Goal: Task Accomplishment & Management: Use online tool/utility

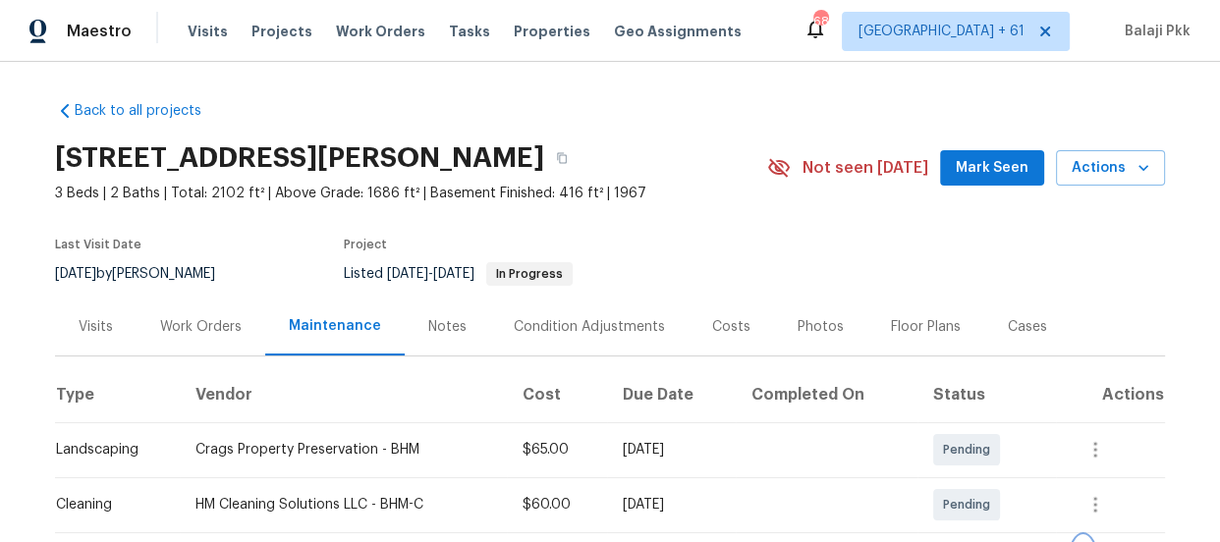
scroll to position [267, 0]
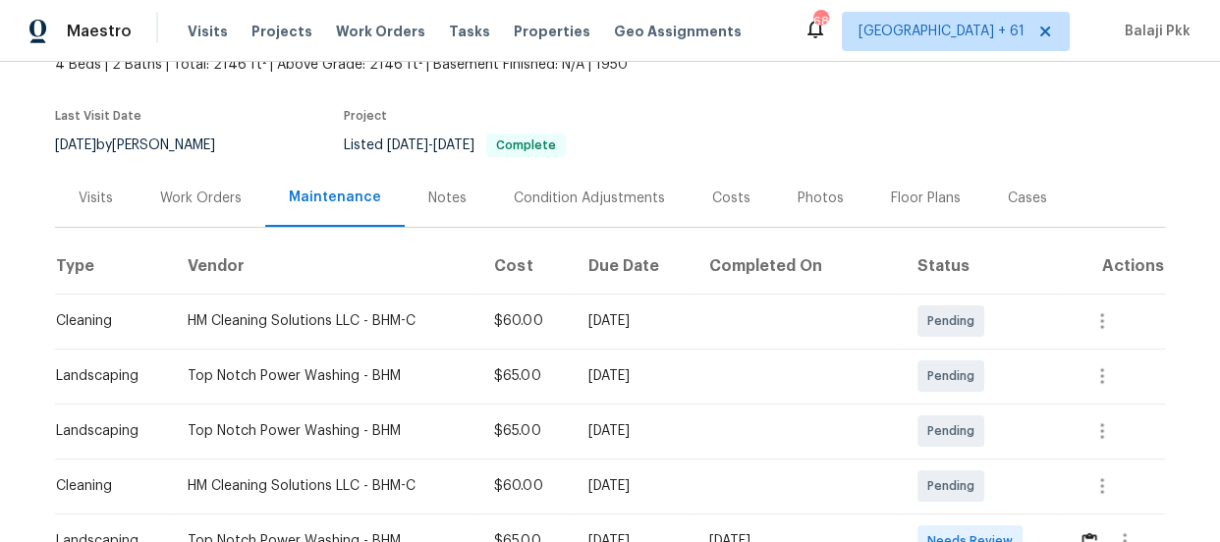
scroll to position [267, 0]
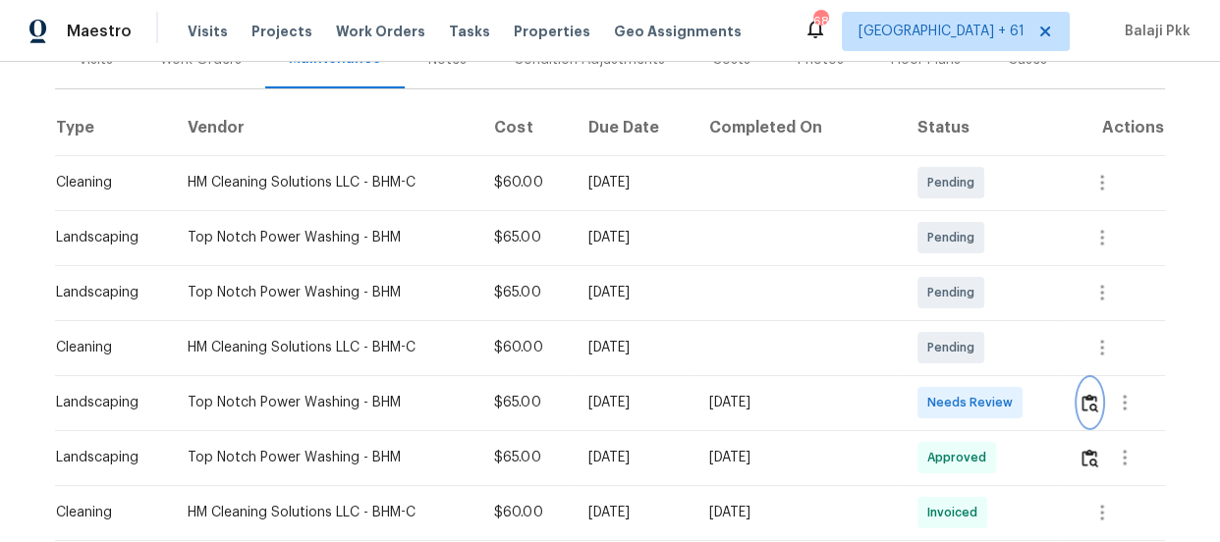
click at [1081, 405] on img "button" at bounding box center [1089, 403] width 17 height 19
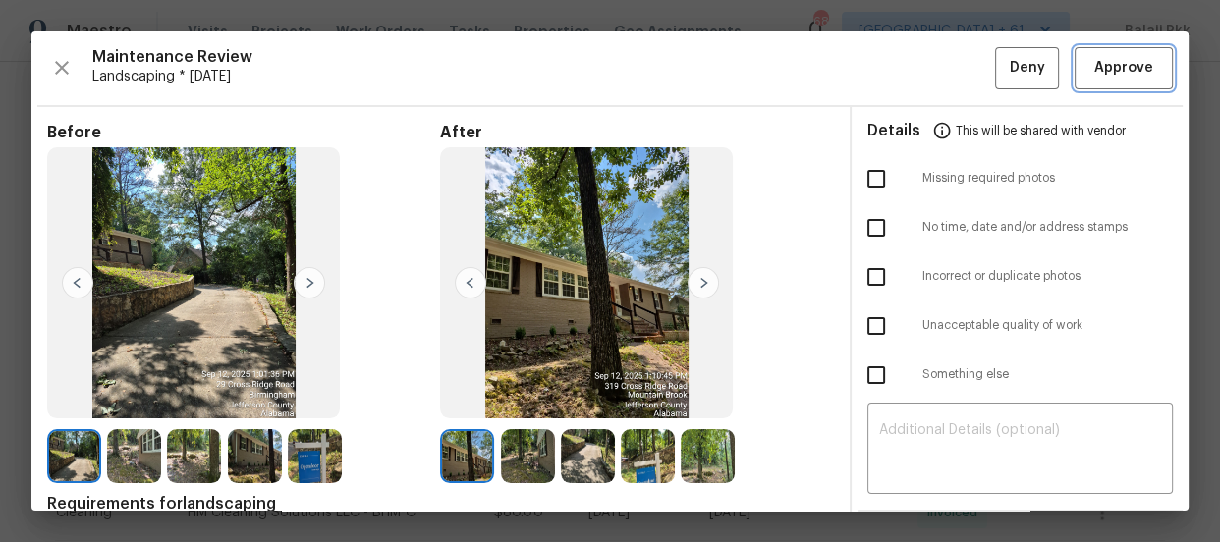
click at [1094, 59] on span "Approve" at bounding box center [1123, 68] width 59 height 25
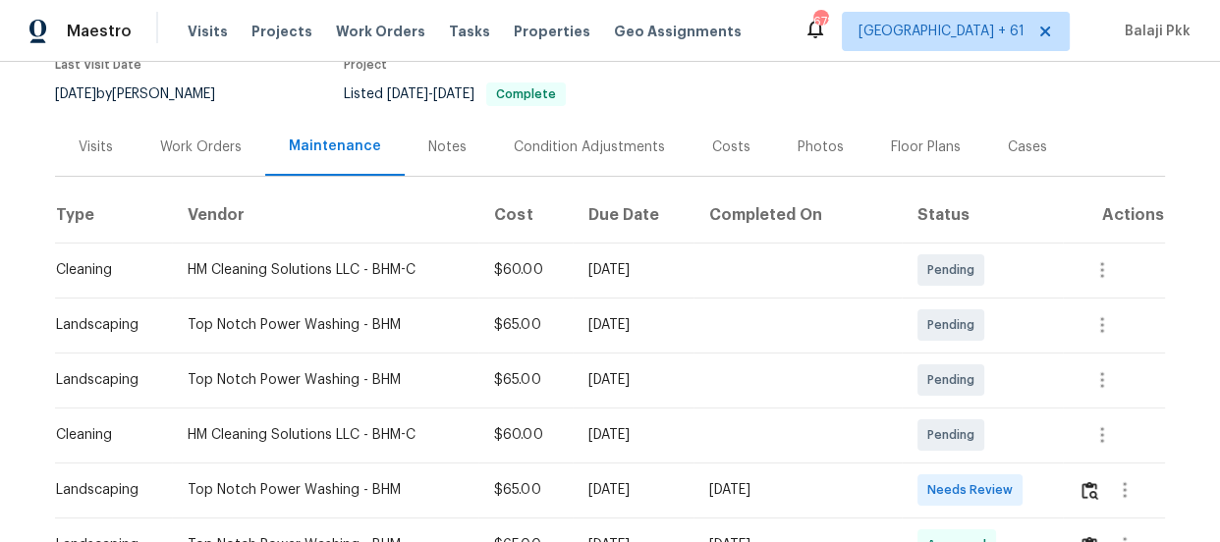
scroll to position [267, 0]
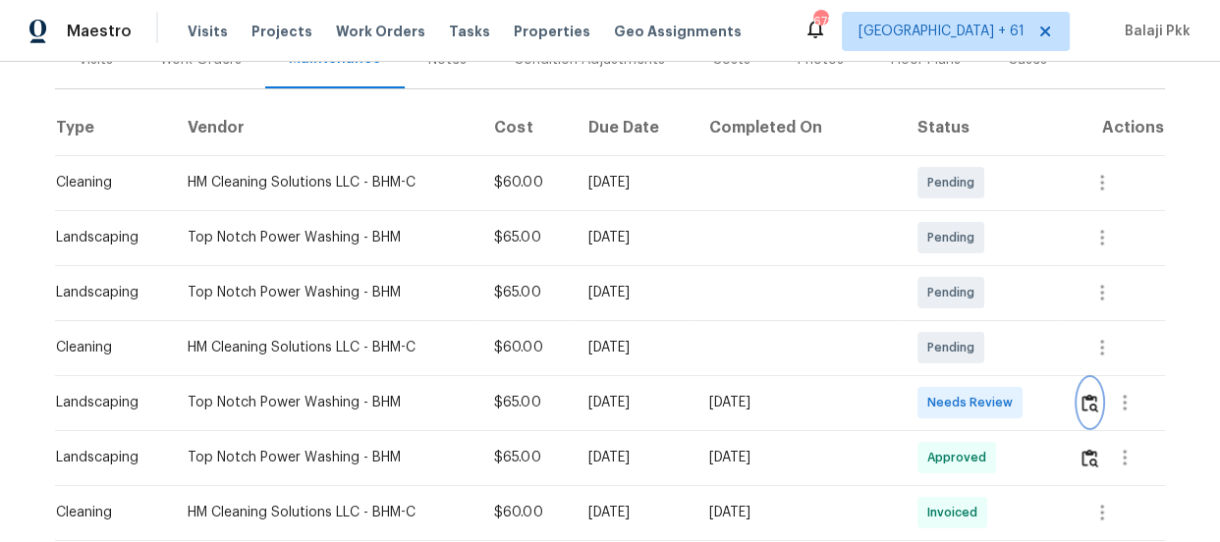
click at [1084, 397] on img "button" at bounding box center [1089, 403] width 17 height 19
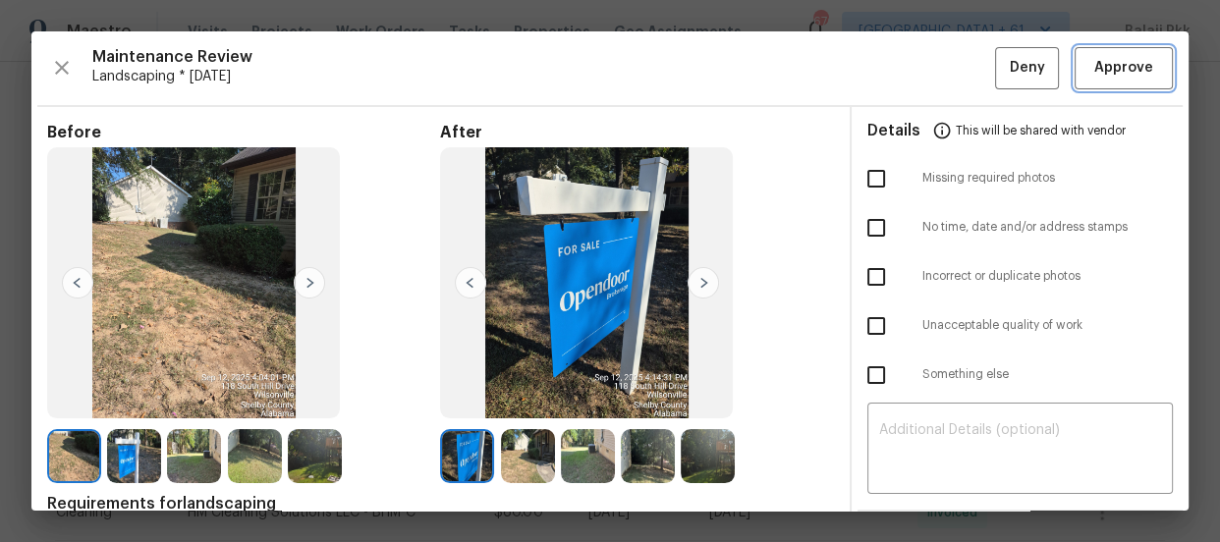
click at [1107, 68] on span "Approve" at bounding box center [1123, 68] width 59 height 25
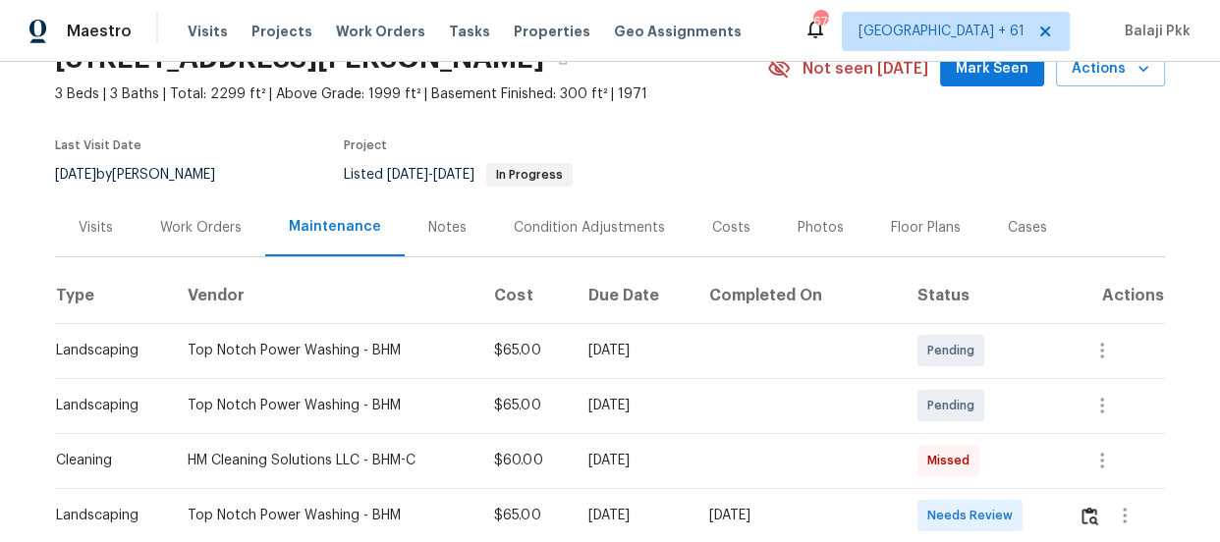
scroll to position [178, 0]
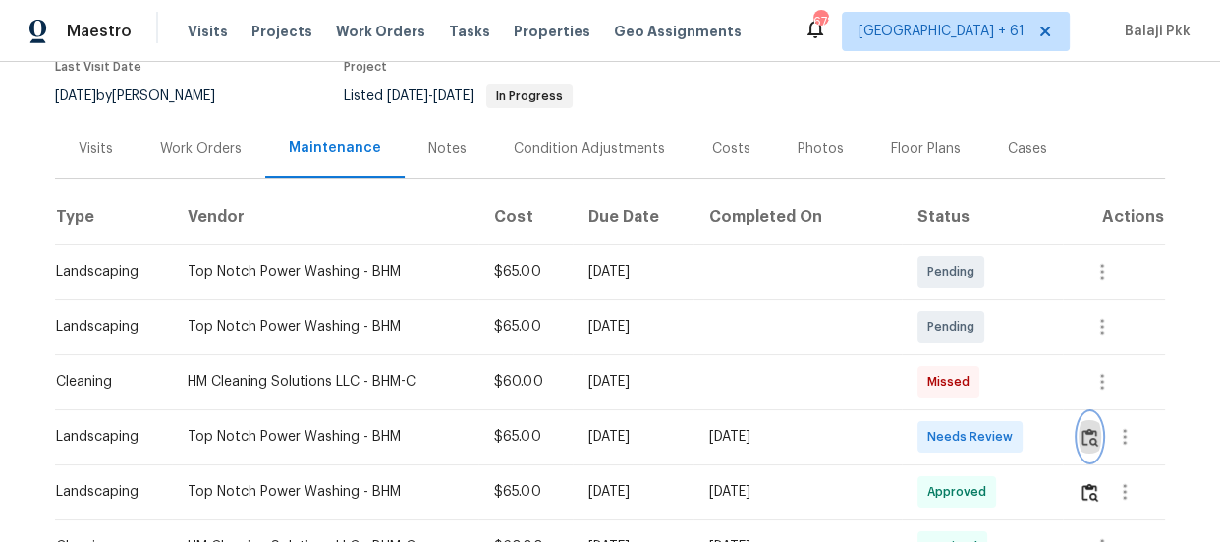
click at [1081, 433] on img "button" at bounding box center [1089, 437] width 17 height 19
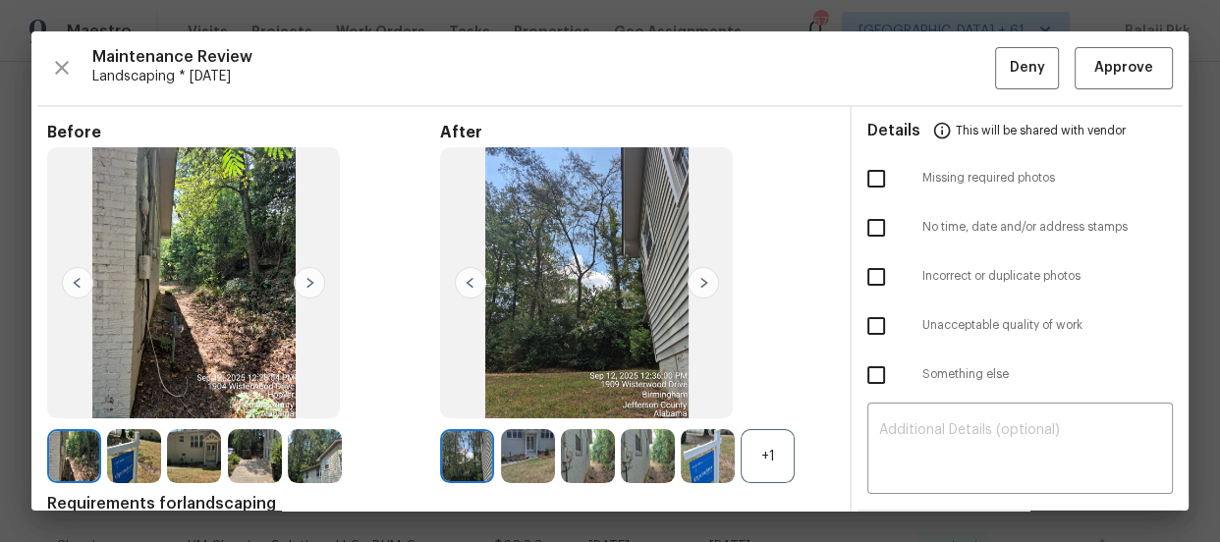
click at [776, 447] on div "+1" at bounding box center [768, 456] width 54 height 54
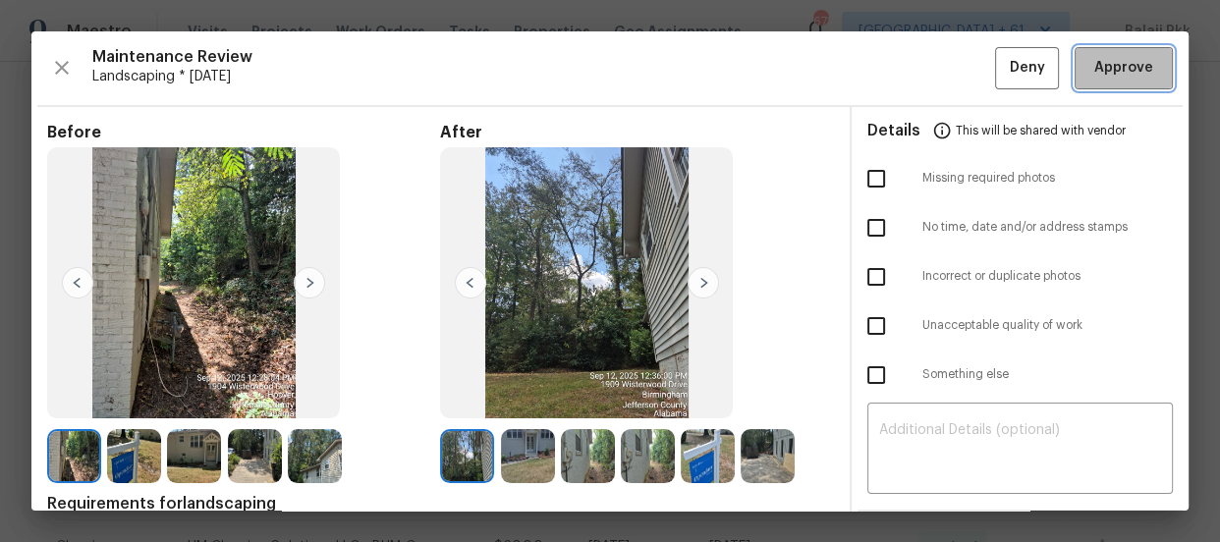
click at [1107, 78] on span "Approve" at bounding box center [1123, 68] width 59 height 25
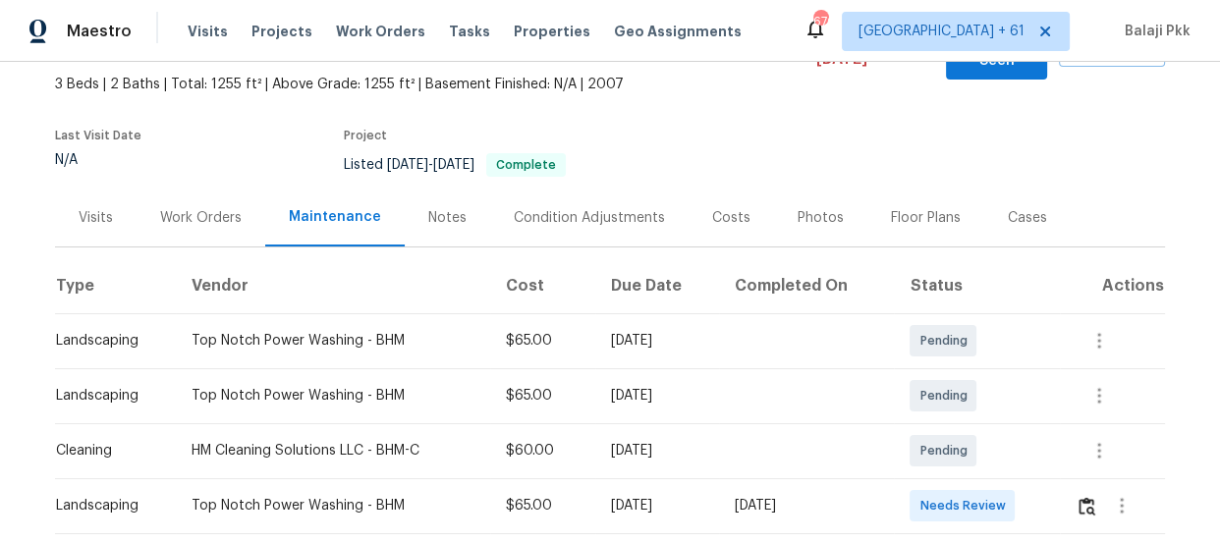
scroll to position [357, 0]
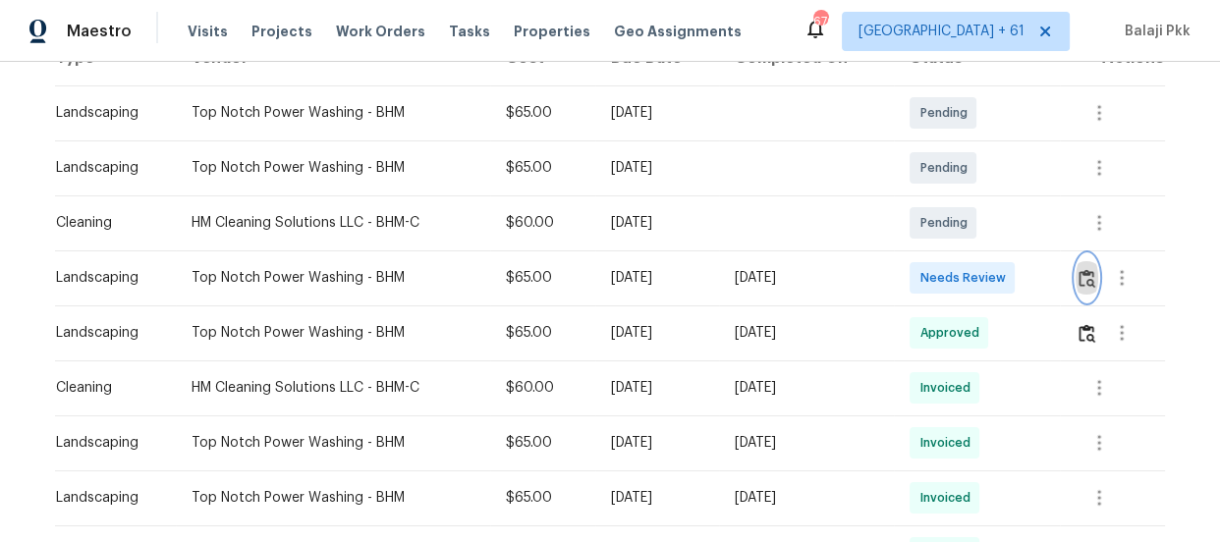
click at [1082, 269] on img "button" at bounding box center [1086, 278] width 17 height 19
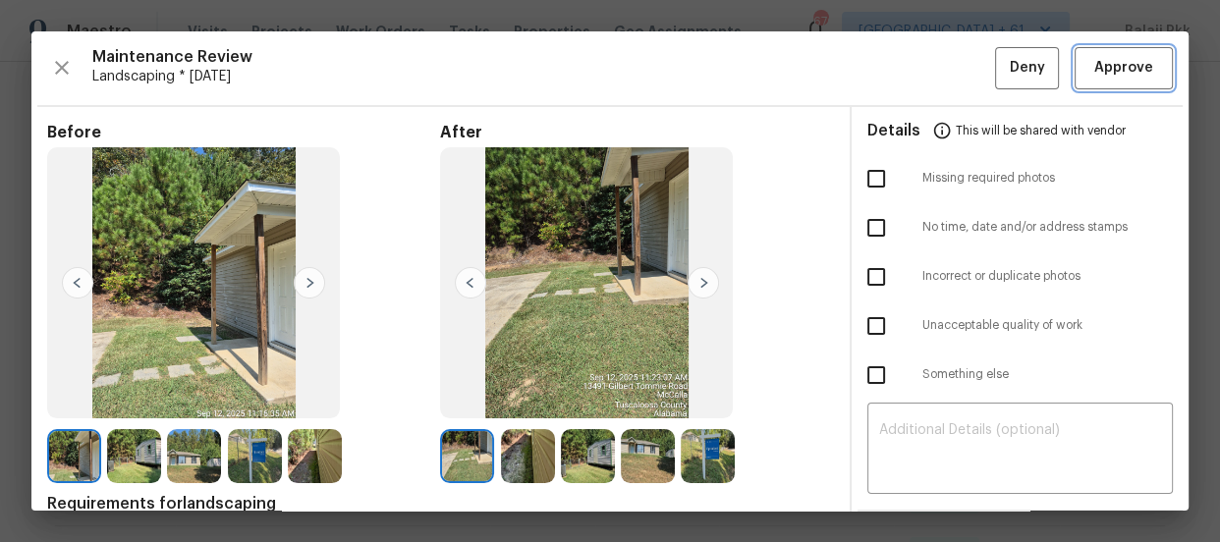
click at [1094, 75] on span "Approve" at bounding box center [1123, 68] width 59 height 25
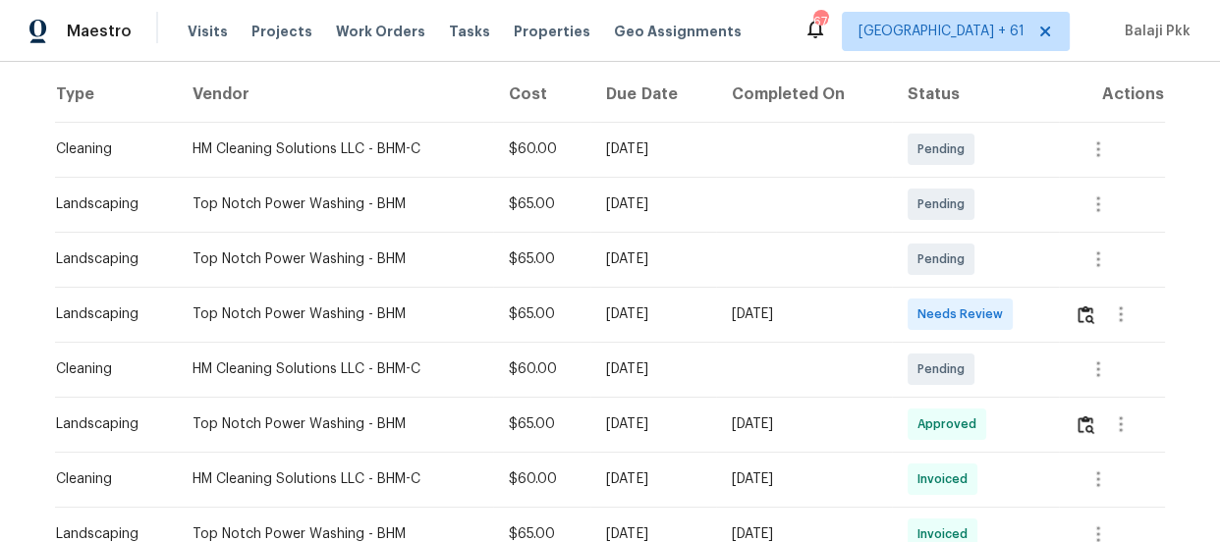
scroll to position [267, 0]
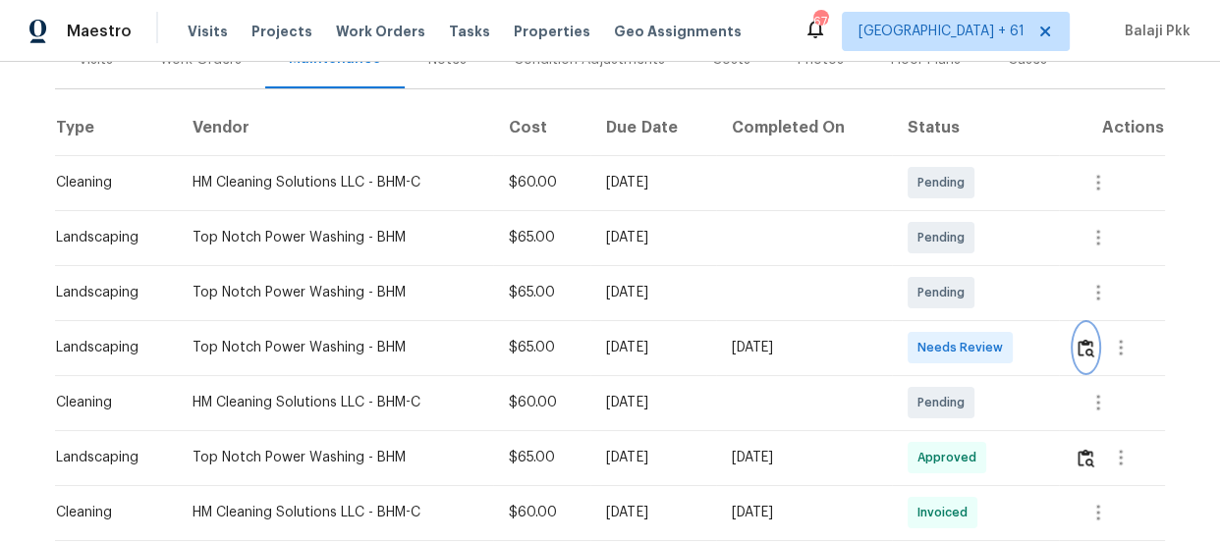
click at [1080, 339] on img "button" at bounding box center [1085, 348] width 17 height 19
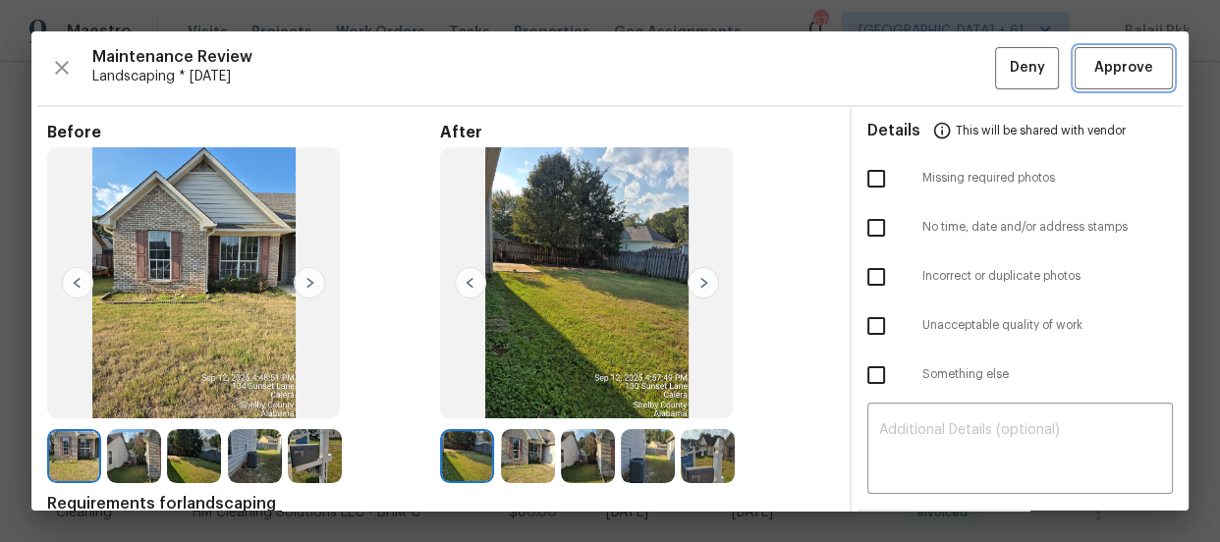
click at [1094, 66] on span "Approve" at bounding box center [1123, 68] width 59 height 25
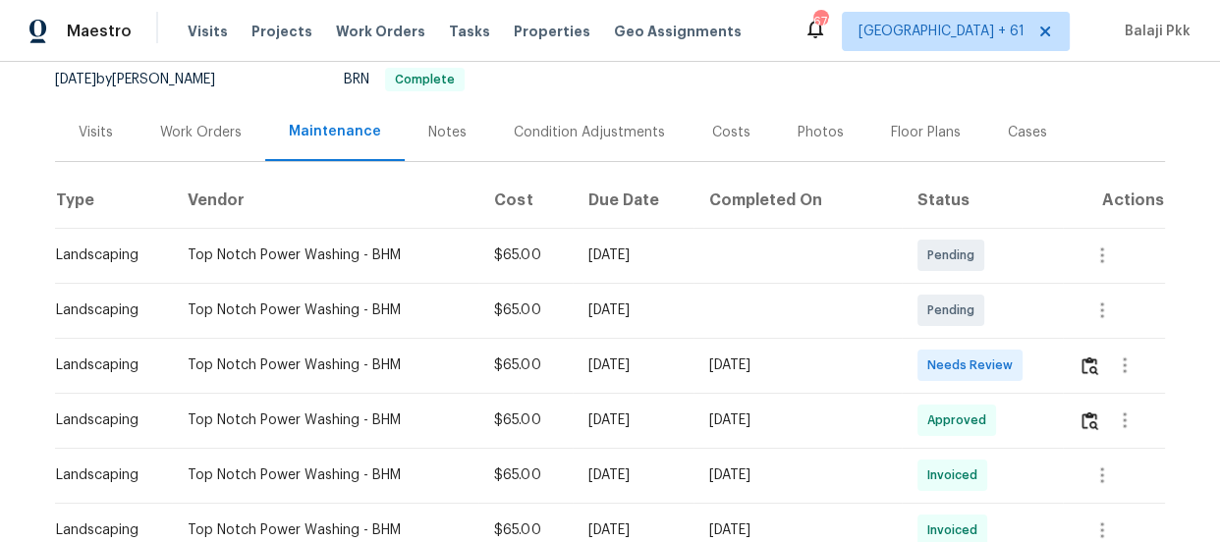
scroll to position [267, 0]
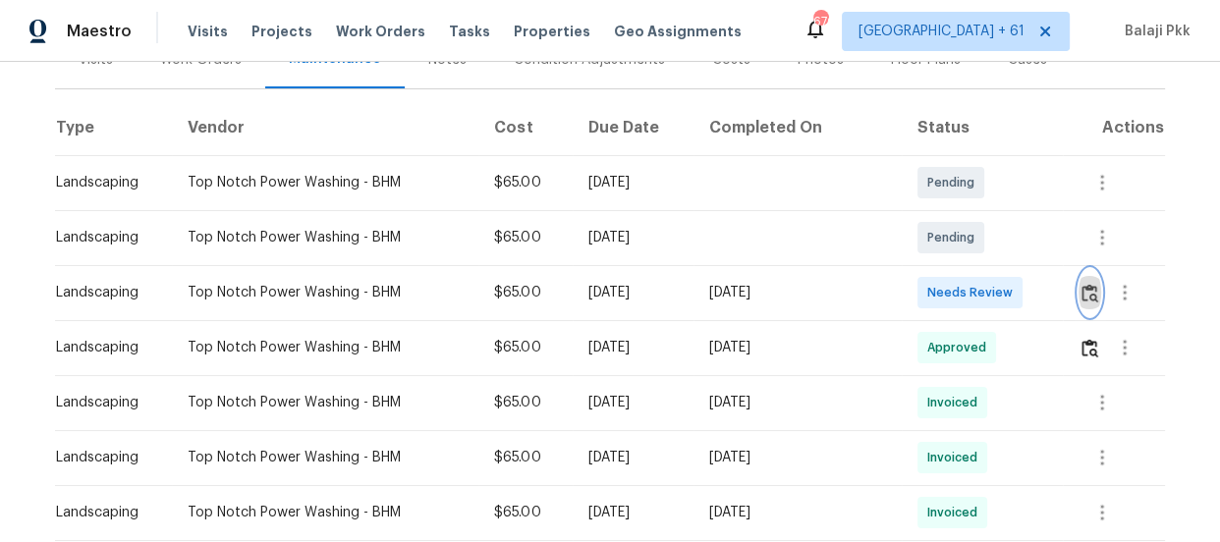
click at [1078, 290] on button "button" at bounding box center [1089, 292] width 23 height 47
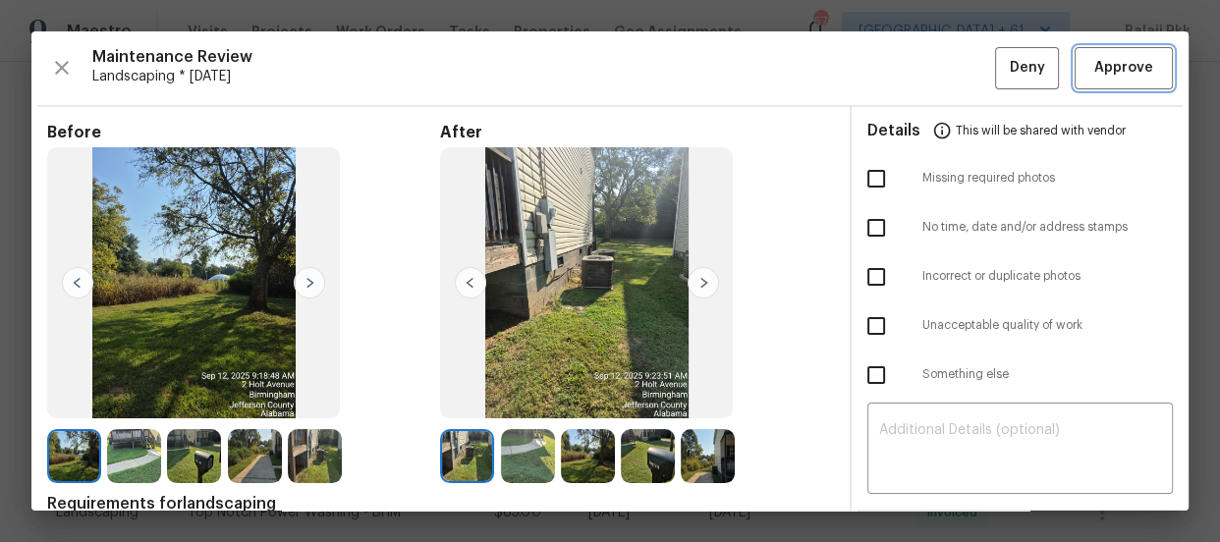
click at [1100, 60] on span "Approve" at bounding box center [1123, 68] width 59 height 25
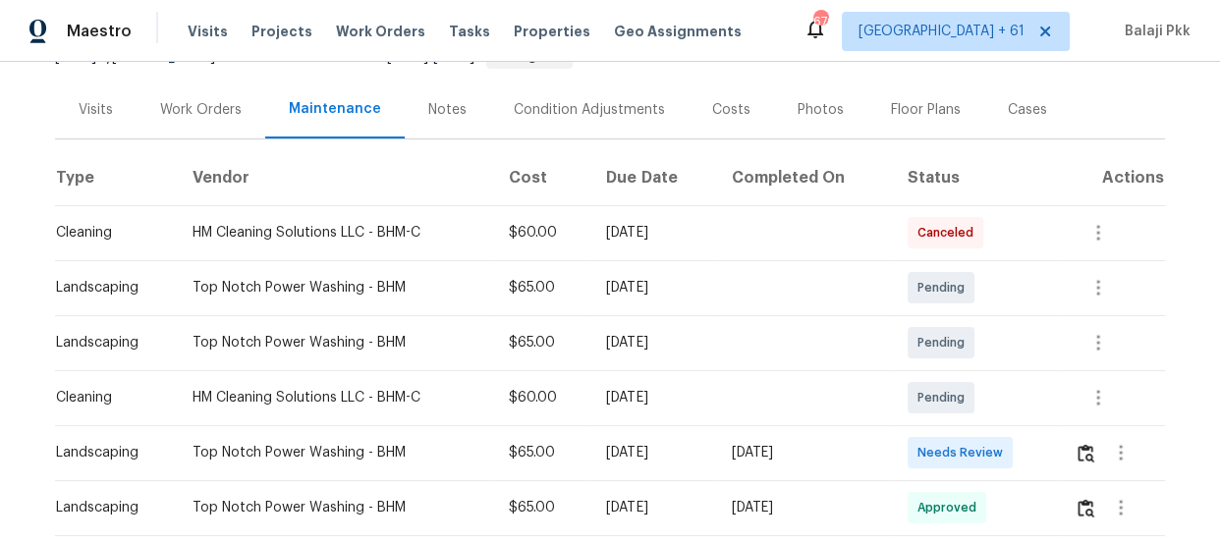
scroll to position [267, 0]
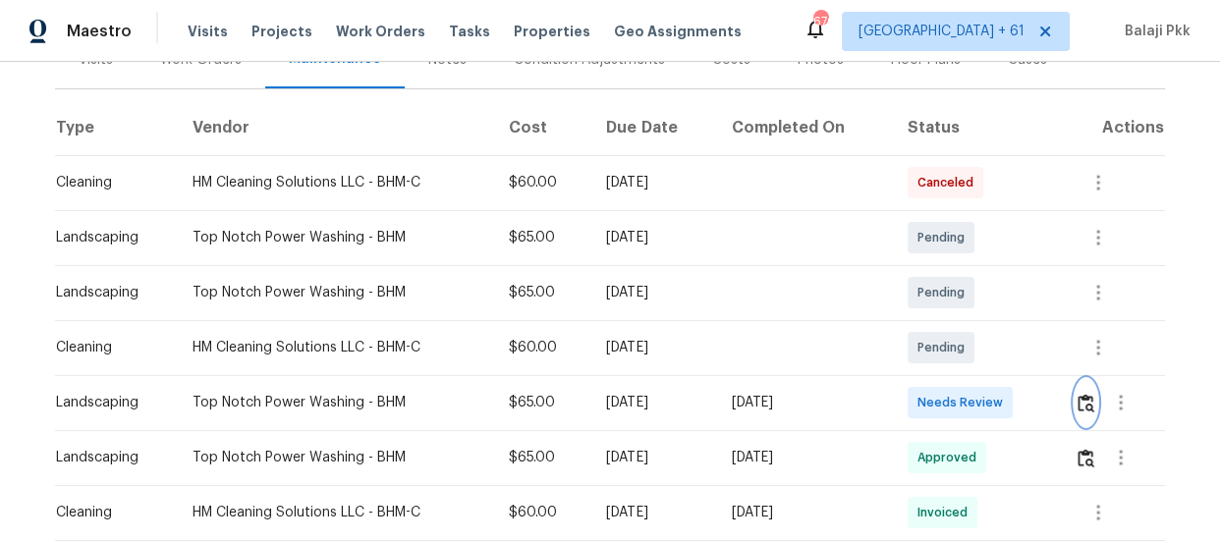
click at [1080, 403] on img "button" at bounding box center [1085, 403] width 17 height 19
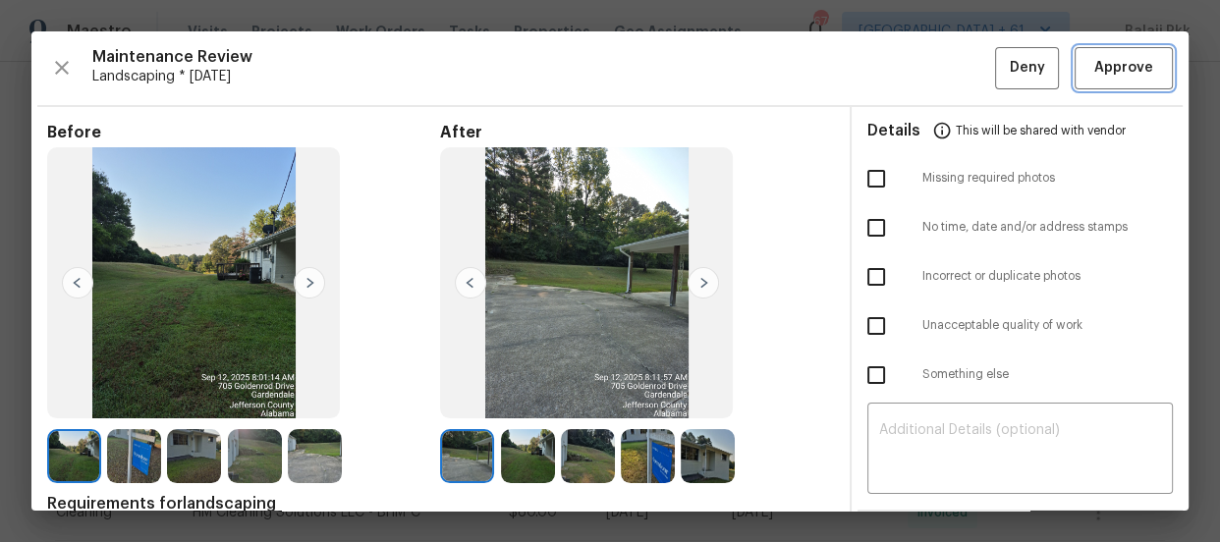
click at [1094, 62] on span "Approve" at bounding box center [1123, 68] width 59 height 25
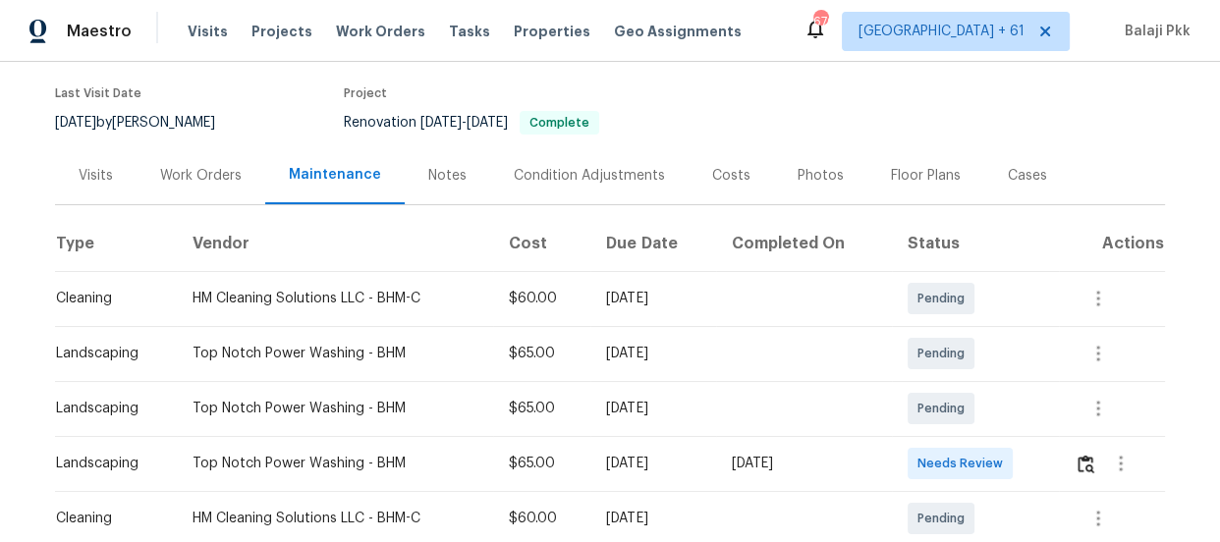
scroll to position [178, 0]
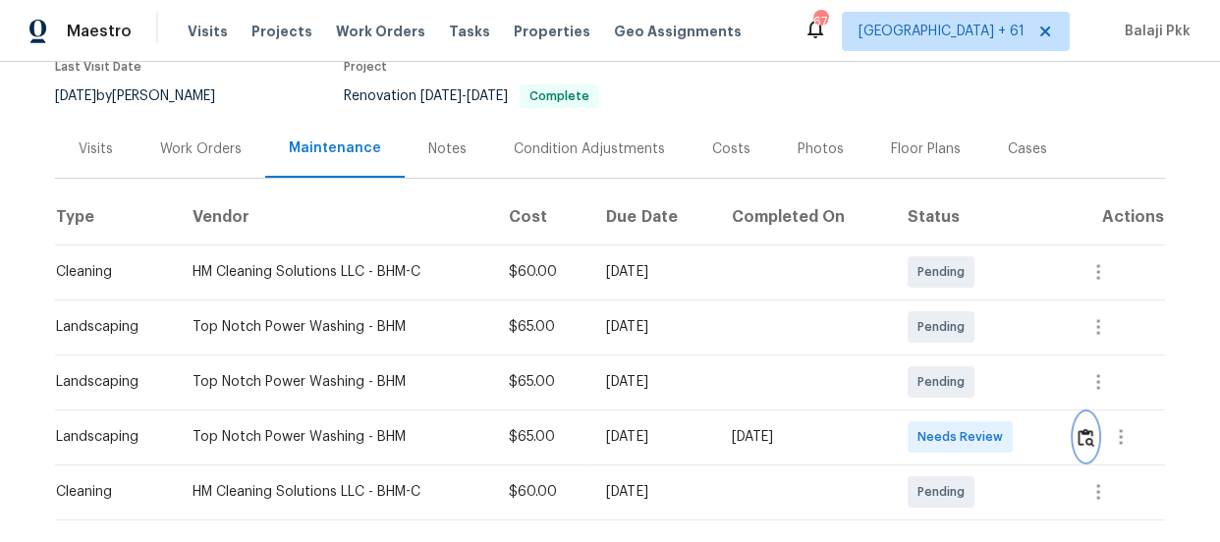
click at [1090, 424] on button "button" at bounding box center [1085, 436] width 23 height 47
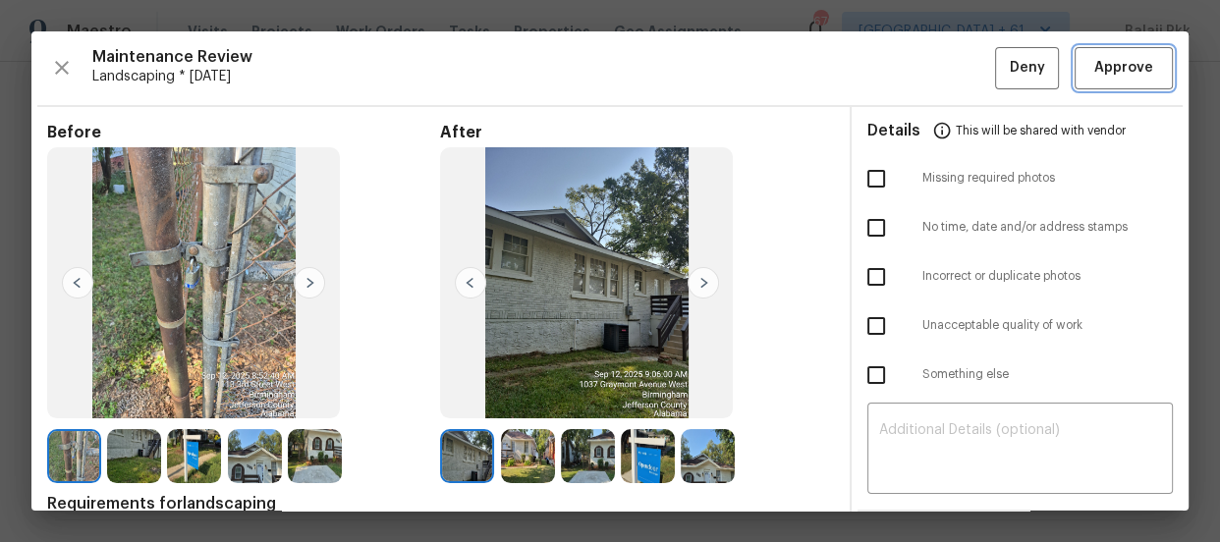
click at [1116, 71] on span "Approve" at bounding box center [1123, 68] width 59 height 25
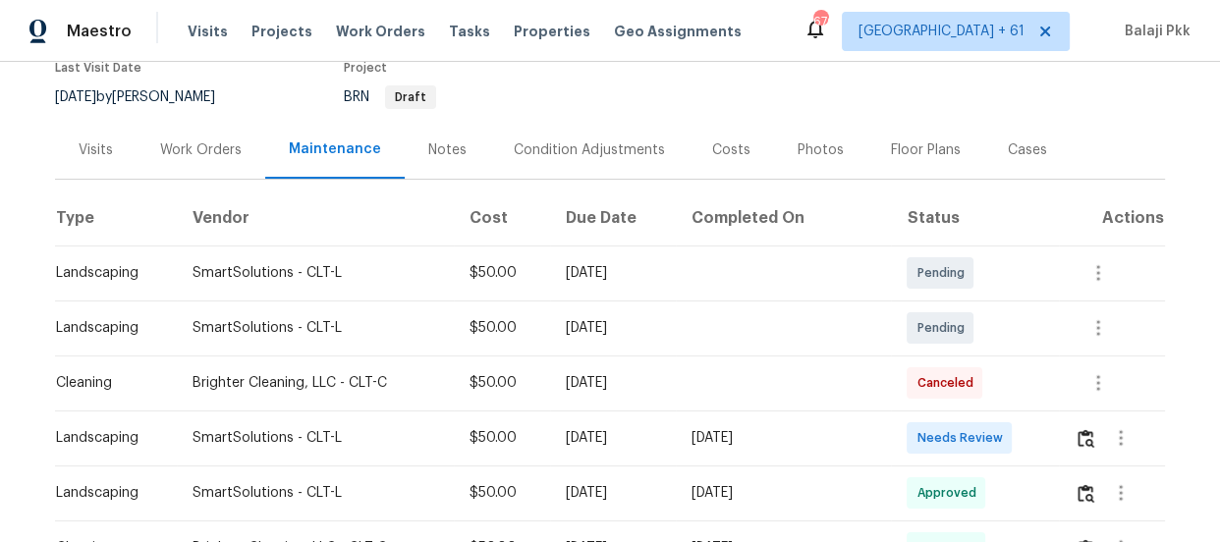
scroll to position [178, 0]
click at [1082, 431] on img "button" at bounding box center [1085, 437] width 17 height 19
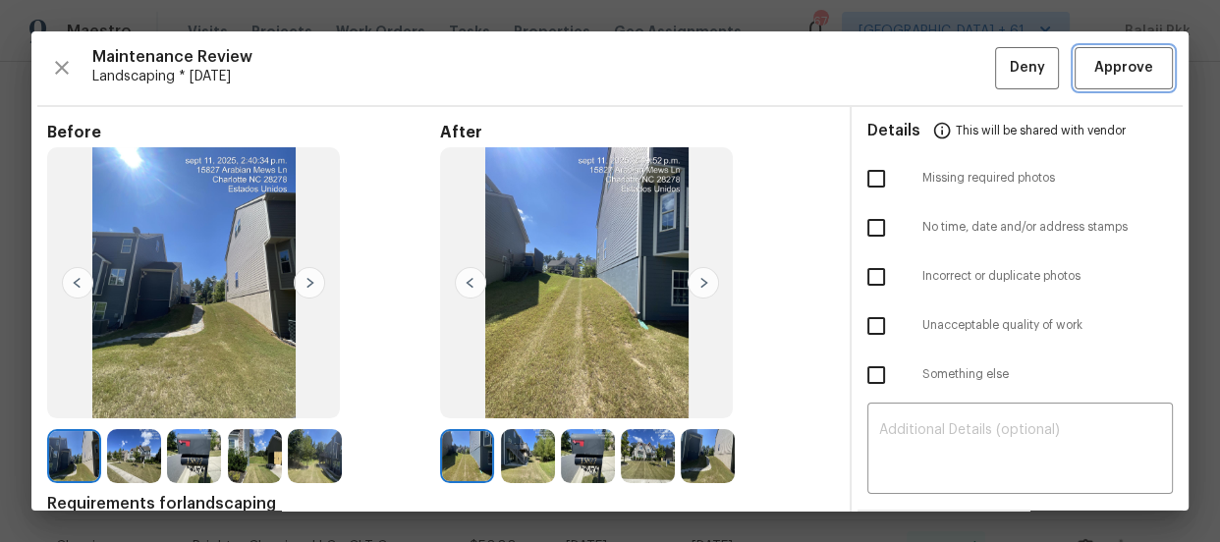
click at [1099, 61] on span "Approve" at bounding box center [1123, 68] width 59 height 25
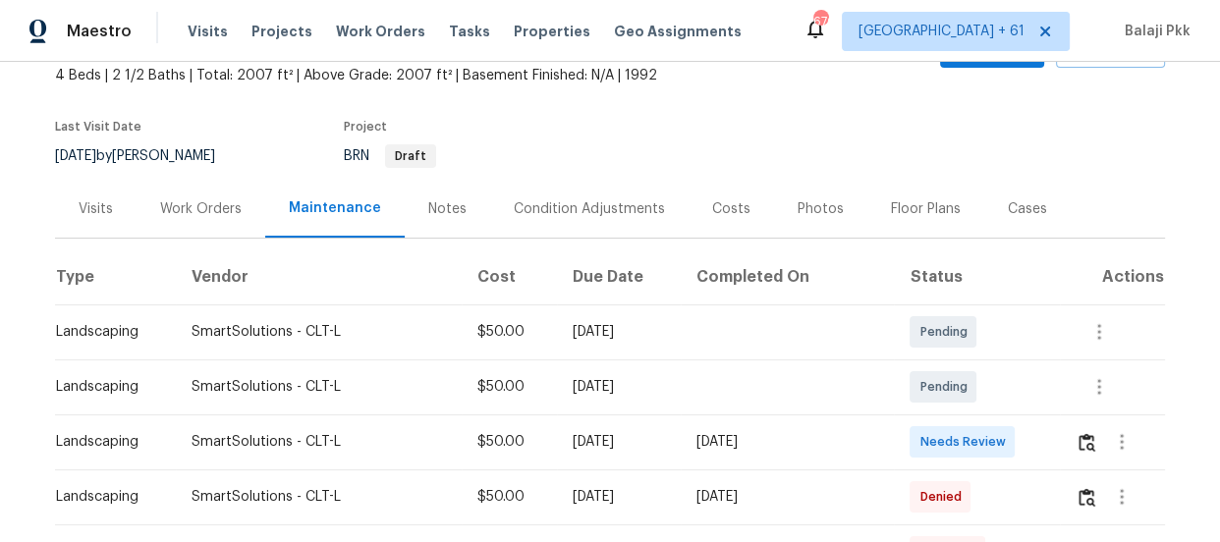
scroll to position [357, 0]
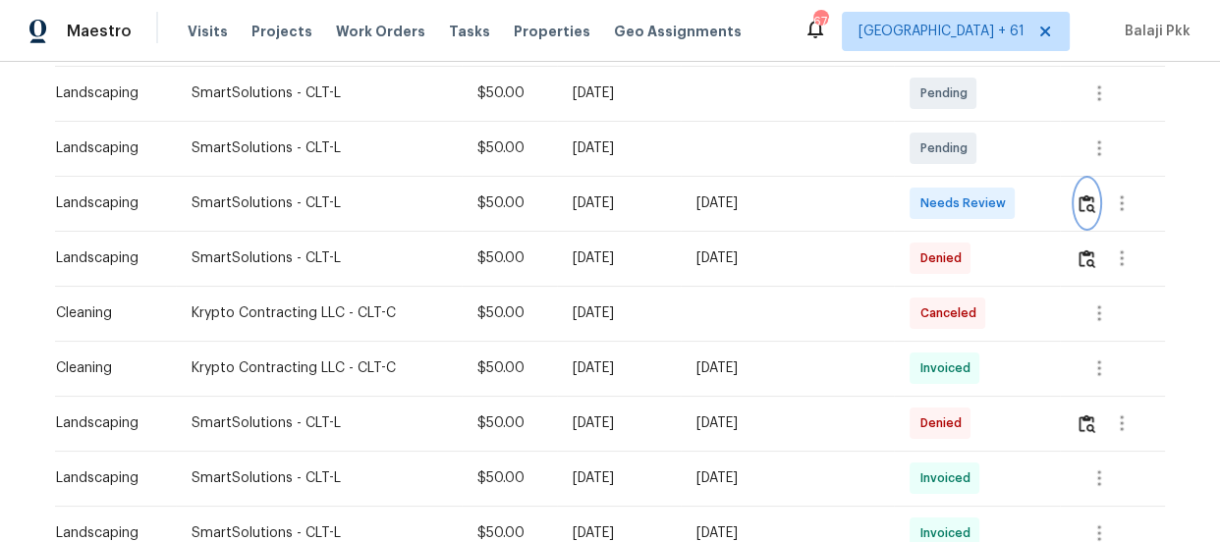
click at [1078, 209] on img "button" at bounding box center [1086, 203] width 17 height 19
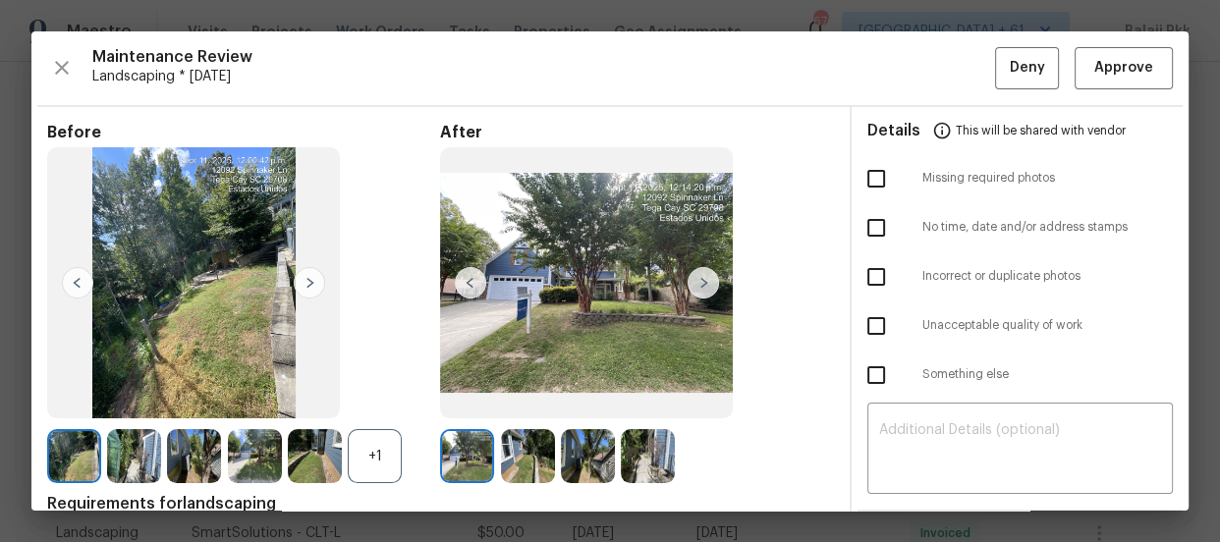
click at [393, 450] on div "+1" at bounding box center [375, 456] width 54 height 54
click at [1109, 74] on span "Approve" at bounding box center [1123, 68] width 59 height 25
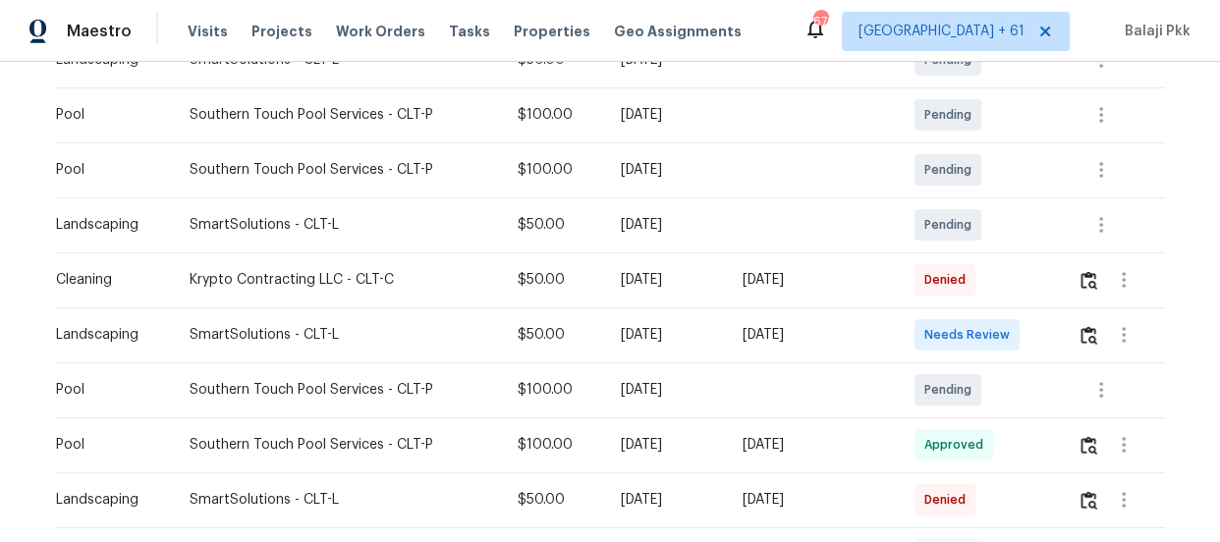
scroll to position [446, 0]
click at [1094, 314] on div at bounding box center [1120, 333] width 86 height 47
click at [1093, 327] on img "button" at bounding box center [1088, 334] width 17 height 19
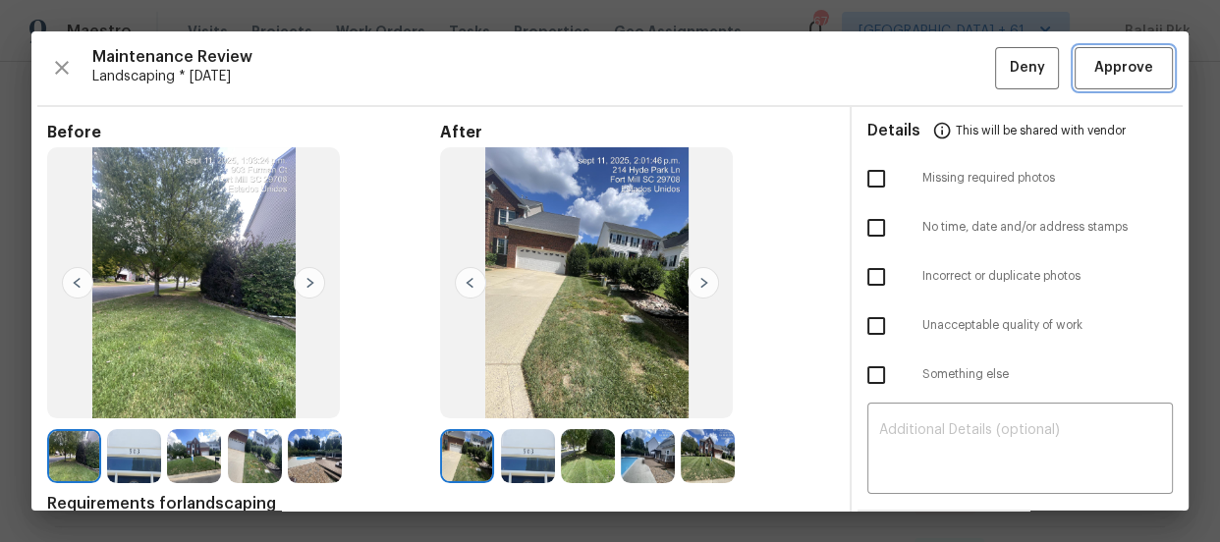
click at [1111, 54] on button "Approve" at bounding box center [1123, 68] width 98 height 42
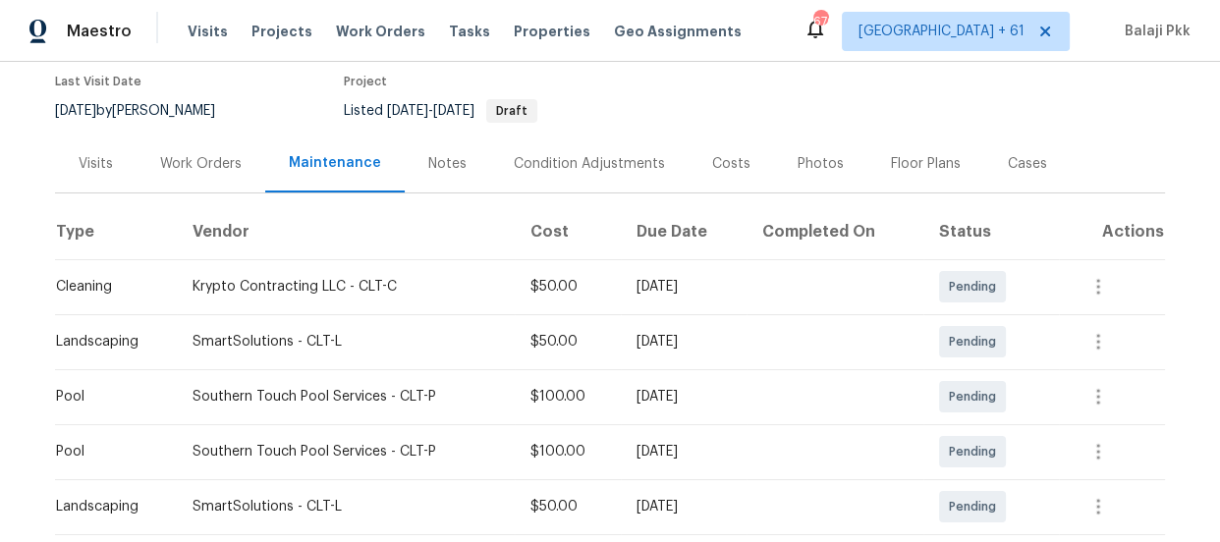
scroll to position [357, 0]
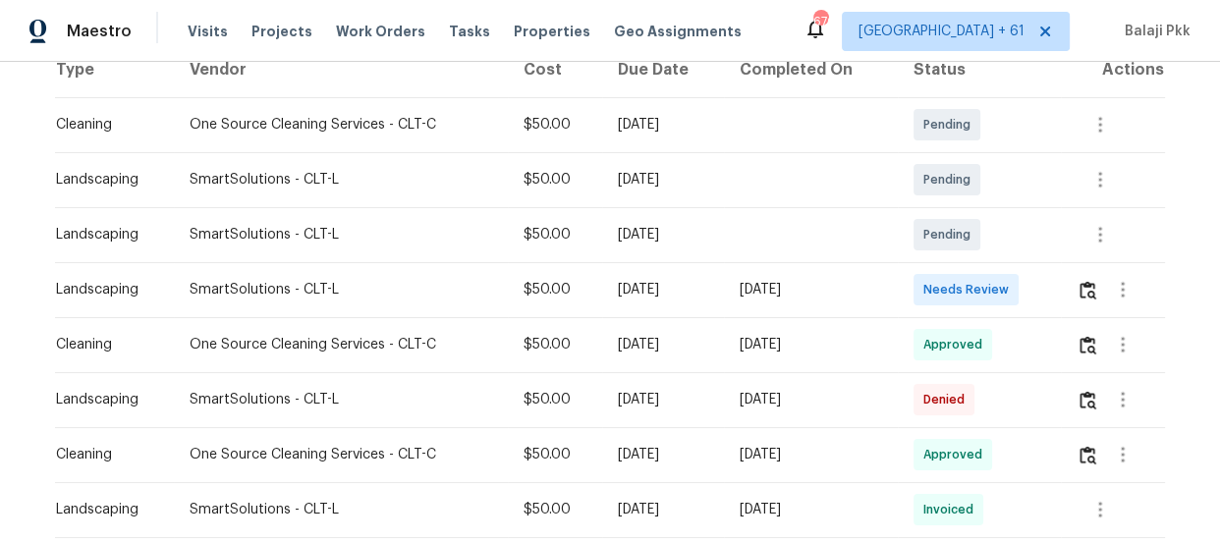
scroll to position [357, 0]
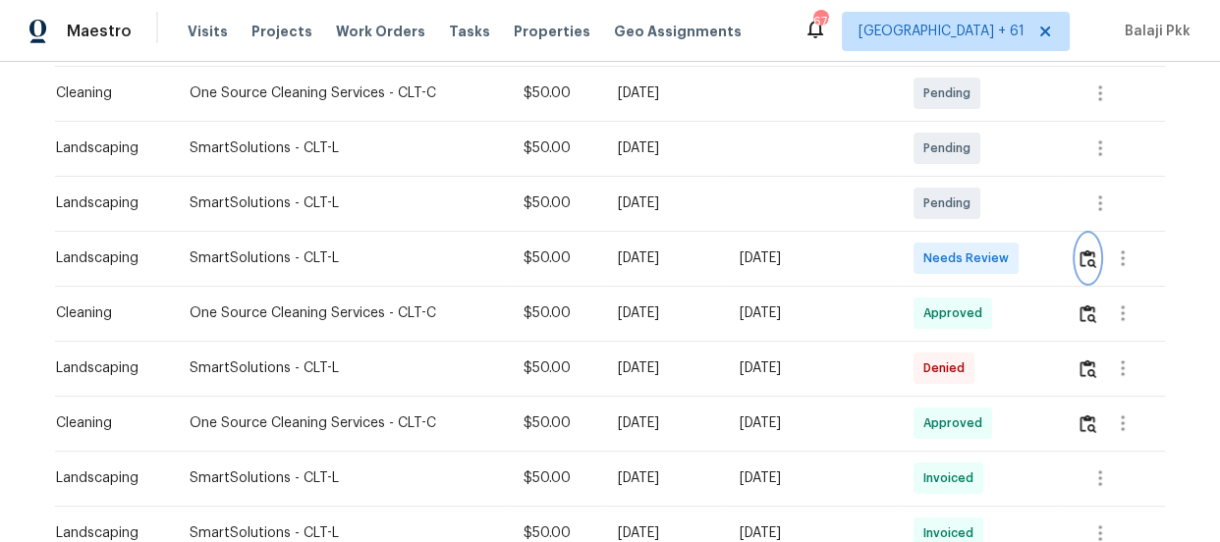
click at [1086, 253] on img "button" at bounding box center [1087, 258] width 17 height 19
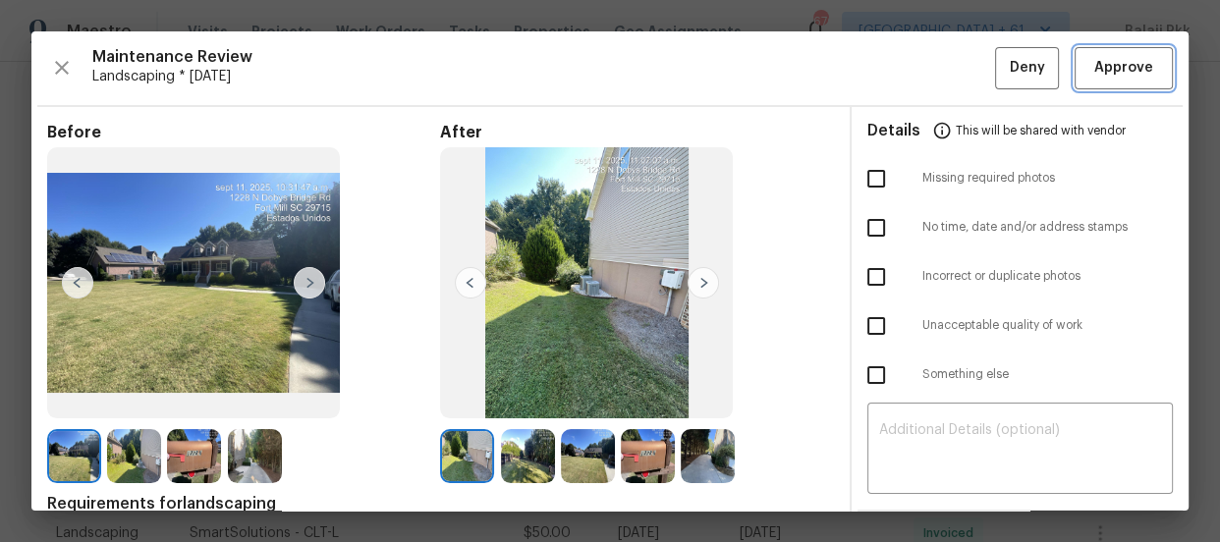
click at [1100, 69] on span "Approve" at bounding box center [1123, 68] width 59 height 25
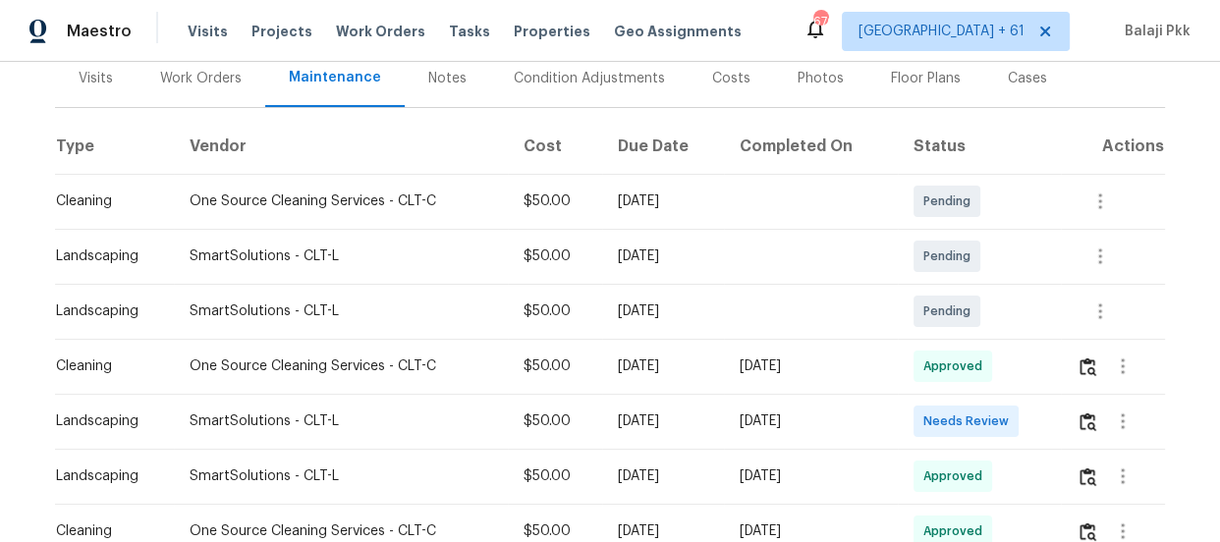
scroll to position [267, 0]
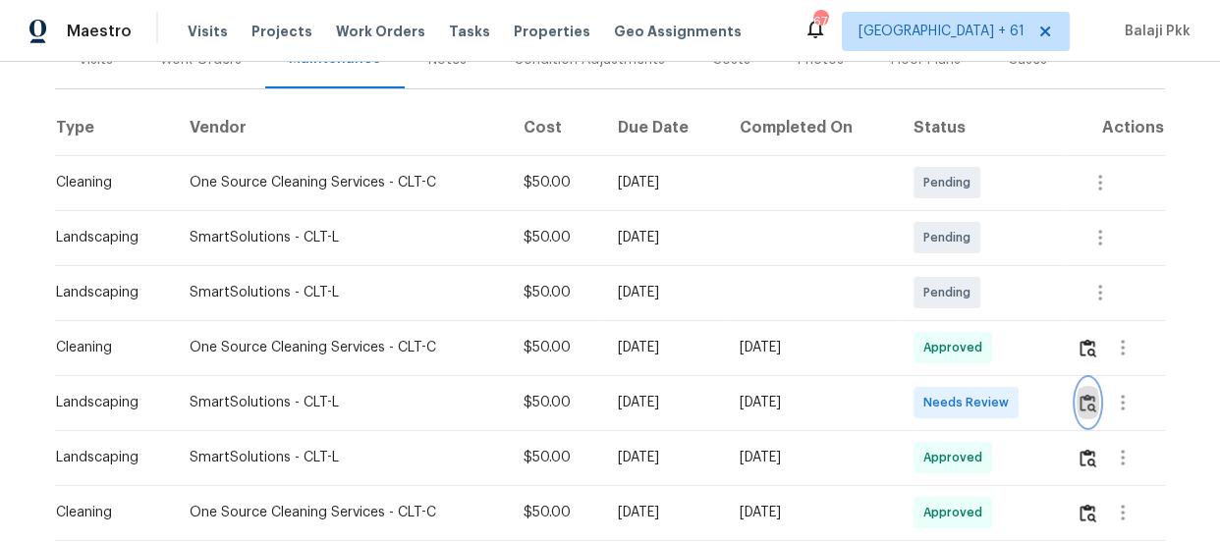
click at [1085, 394] on img "button" at bounding box center [1087, 403] width 17 height 19
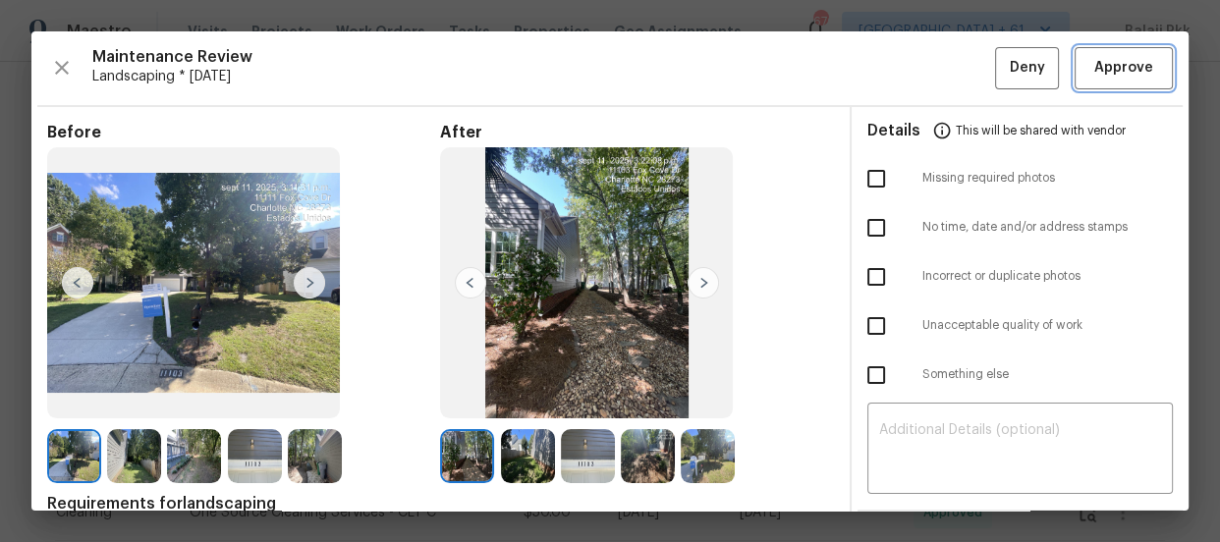
click at [1106, 84] on button "Approve" at bounding box center [1123, 68] width 98 height 42
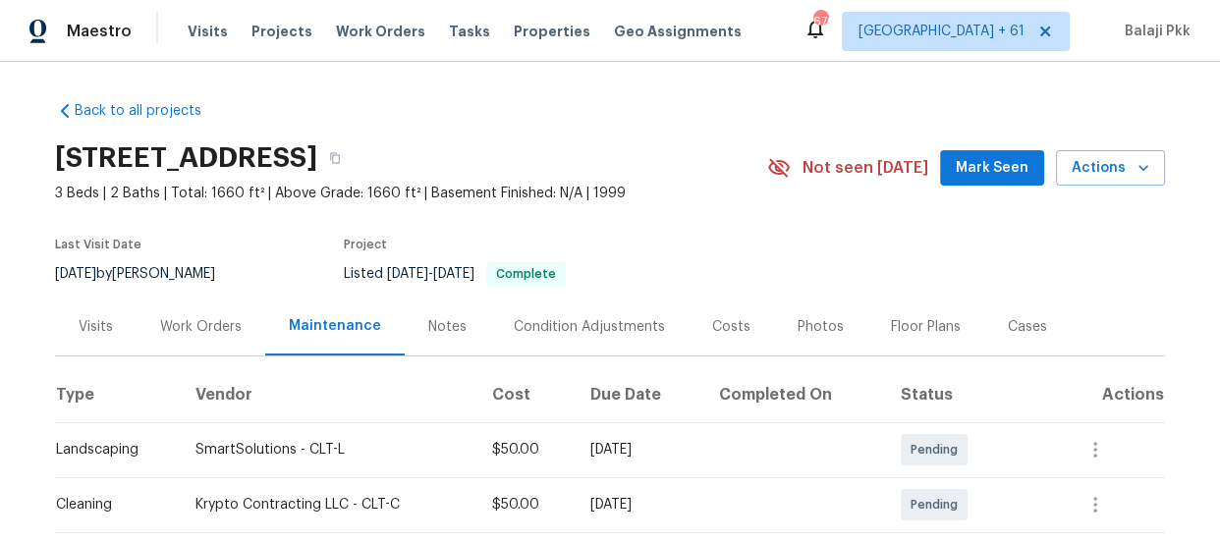
drag, startPoint x: 727, startPoint y: 226, endPoint x: 687, endPoint y: 265, distance: 56.3
drag, startPoint x: 687, startPoint y: 265, endPoint x: 633, endPoint y: 78, distance: 195.2
click at [633, 78] on div "Back to all projects [STREET_ADDRESS] 3 Beds | 2 Baths | Total: 1660 ft² | Abov…" at bounding box center [610, 302] width 1220 height 480
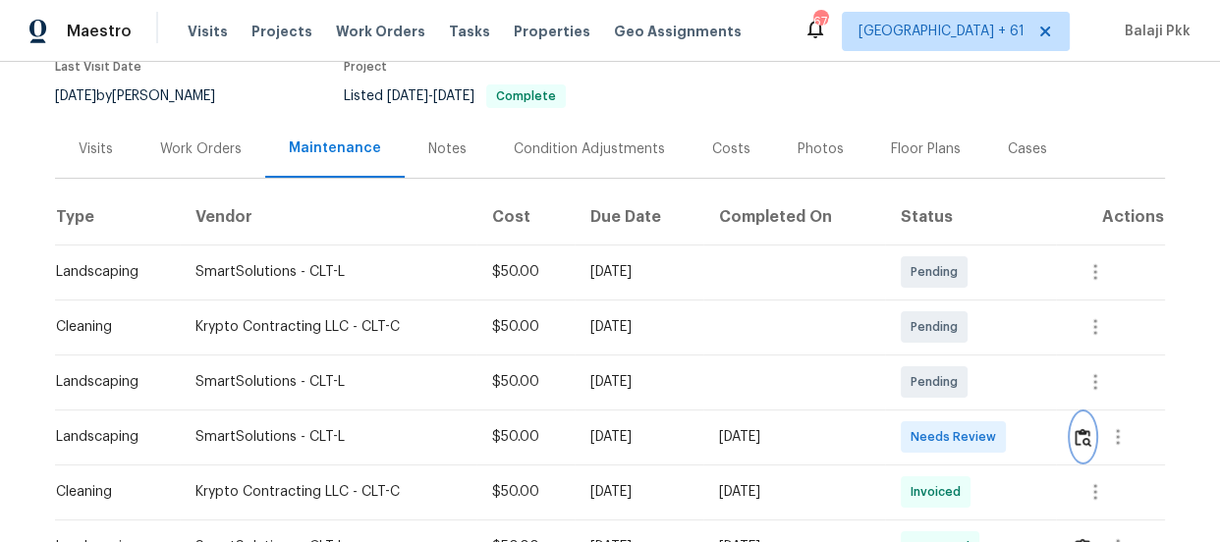
click at [1077, 432] on img "button" at bounding box center [1082, 437] width 17 height 19
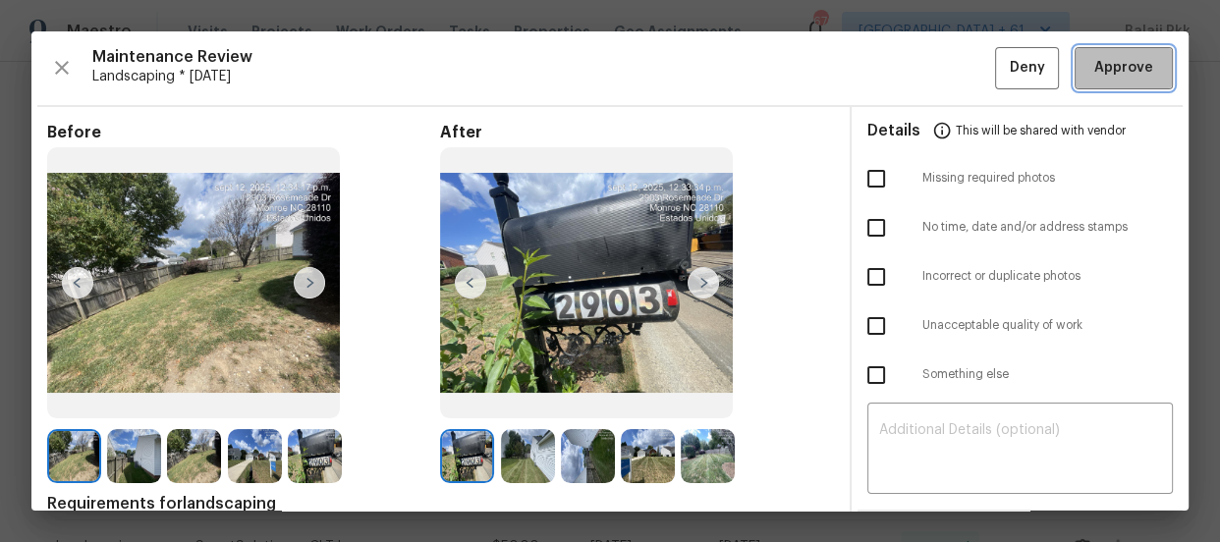
click at [1094, 63] on span "Approve" at bounding box center [1123, 68] width 59 height 25
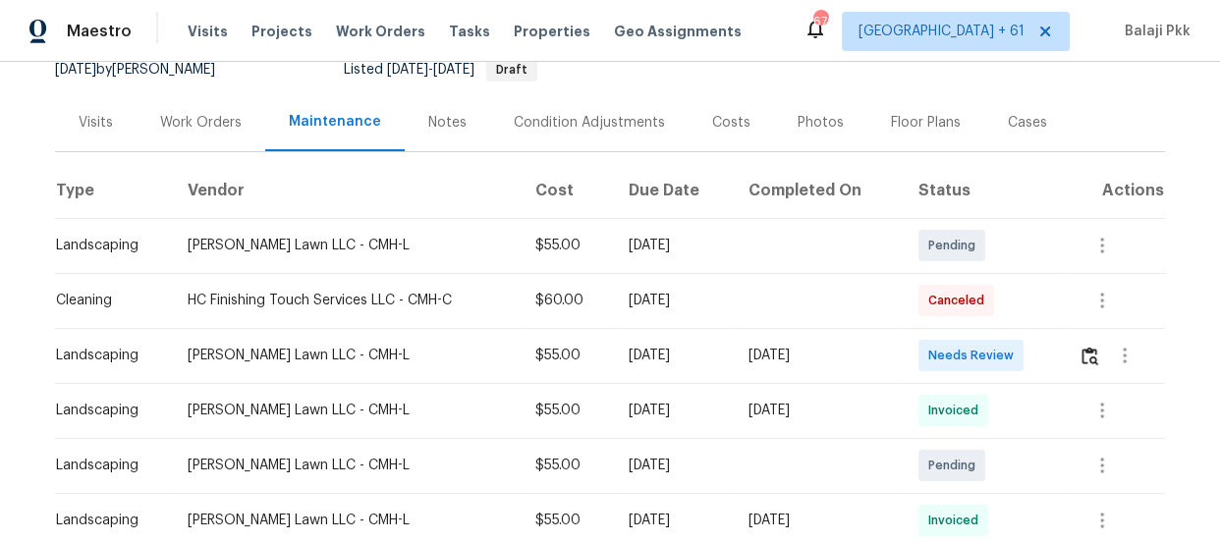
scroll to position [446, 0]
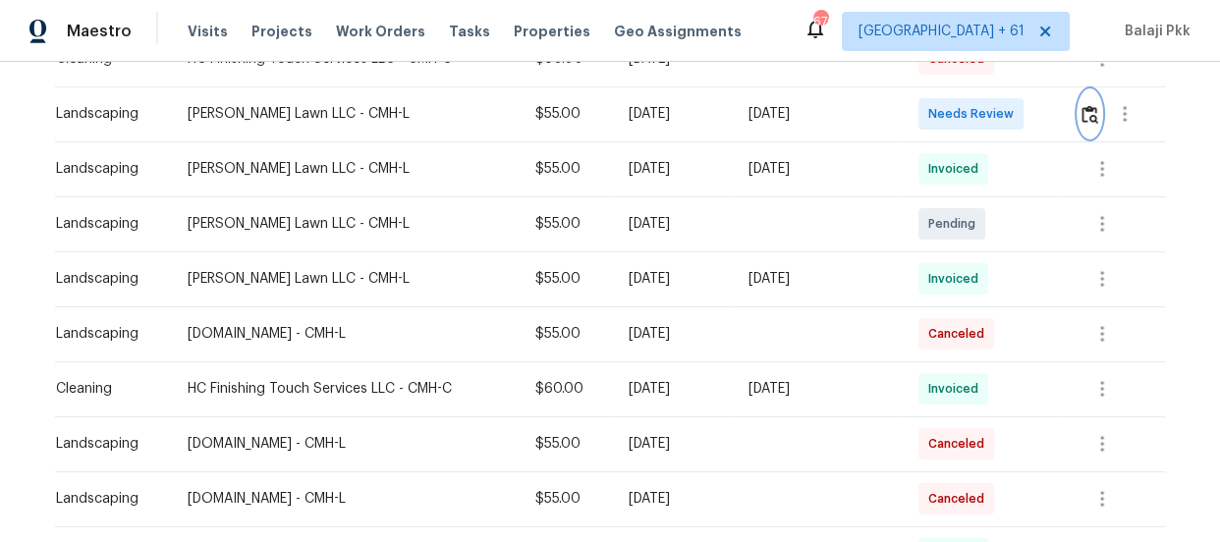
click at [1082, 119] on img "button" at bounding box center [1089, 114] width 17 height 19
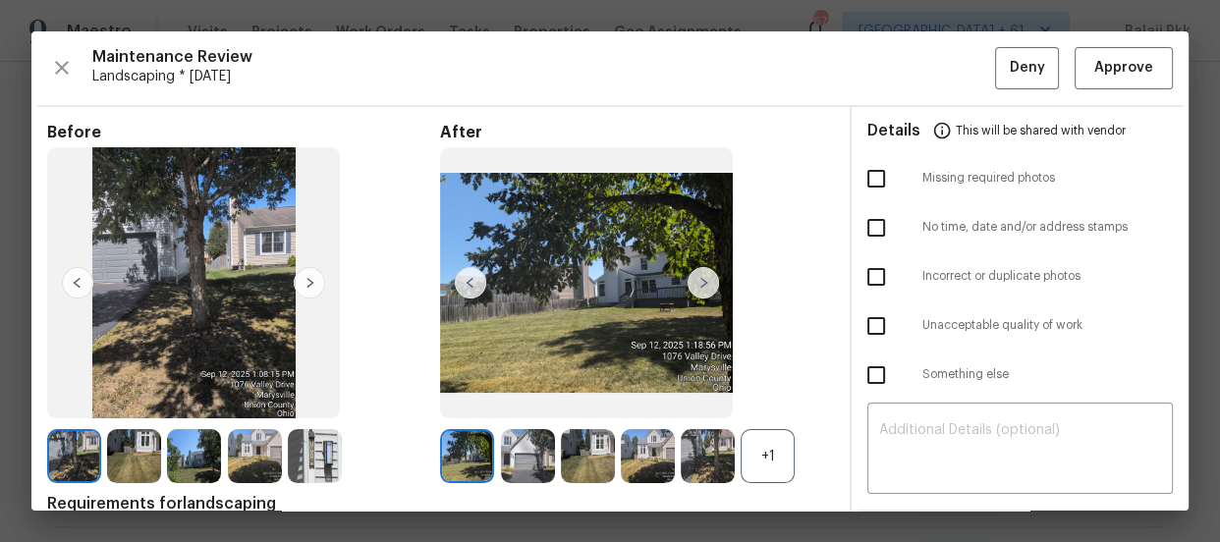
click at [775, 442] on div "+1" at bounding box center [768, 456] width 54 height 54
click at [1147, 73] on button "Approve" at bounding box center [1123, 68] width 98 height 42
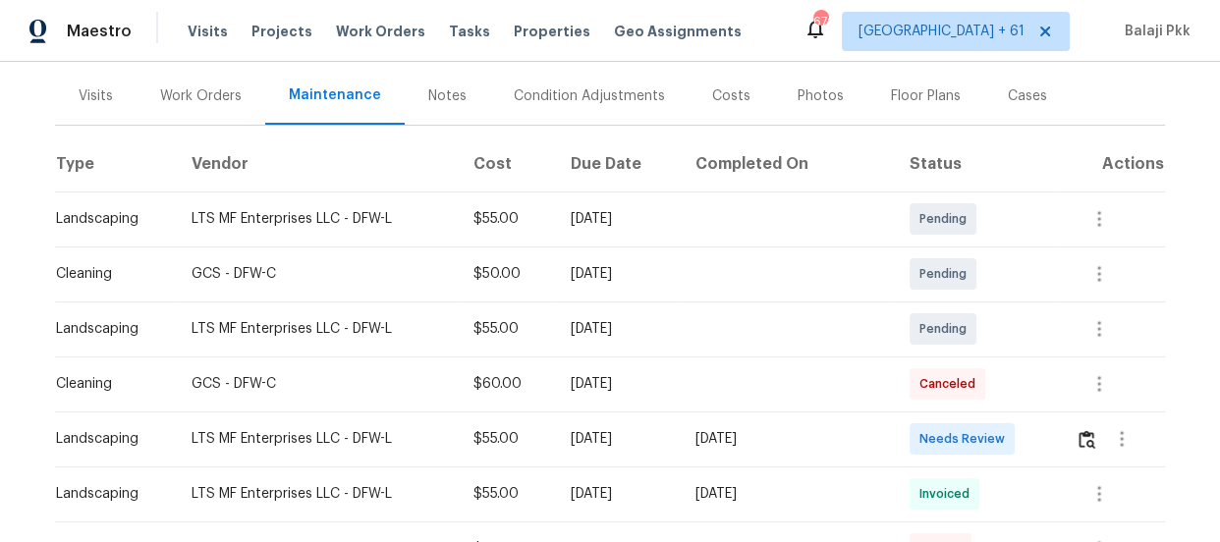
scroll to position [267, 0]
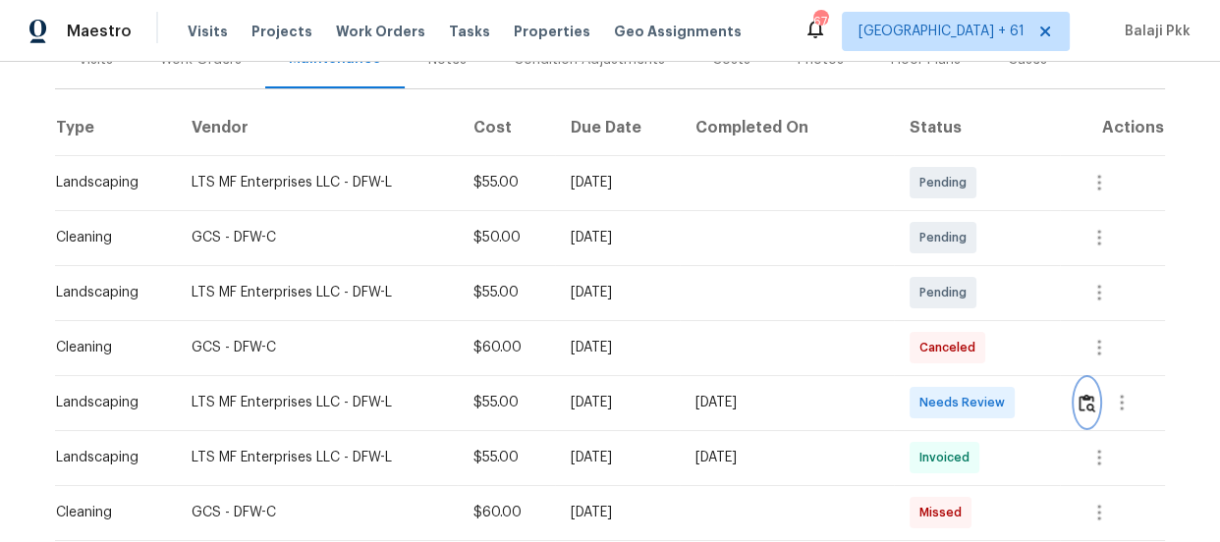
click at [1086, 397] on img "button" at bounding box center [1086, 403] width 17 height 19
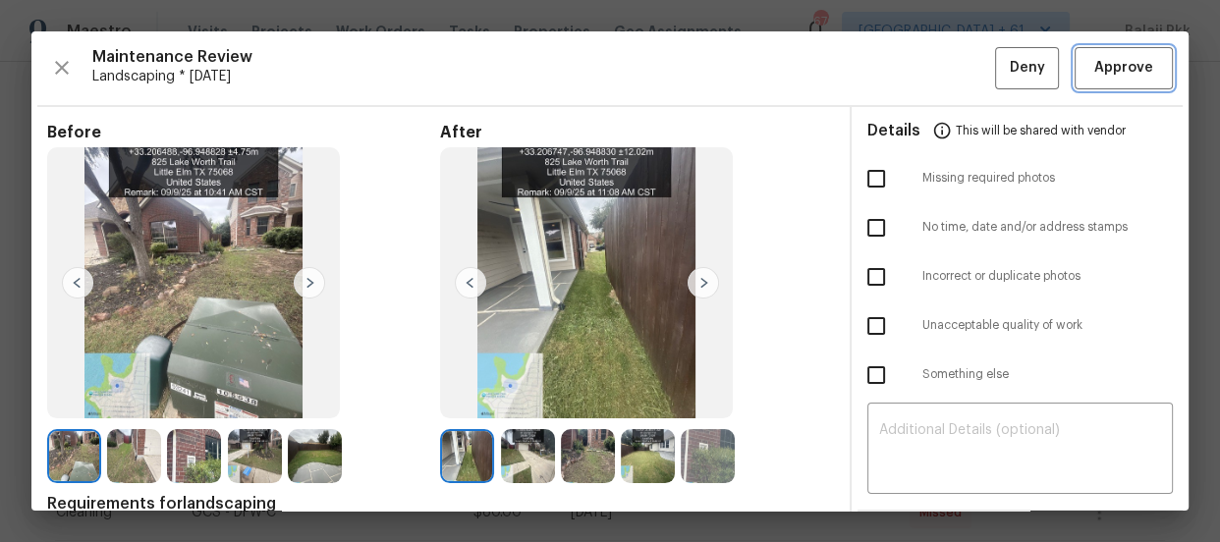
click at [1102, 49] on button "Approve" at bounding box center [1123, 68] width 98 height 42
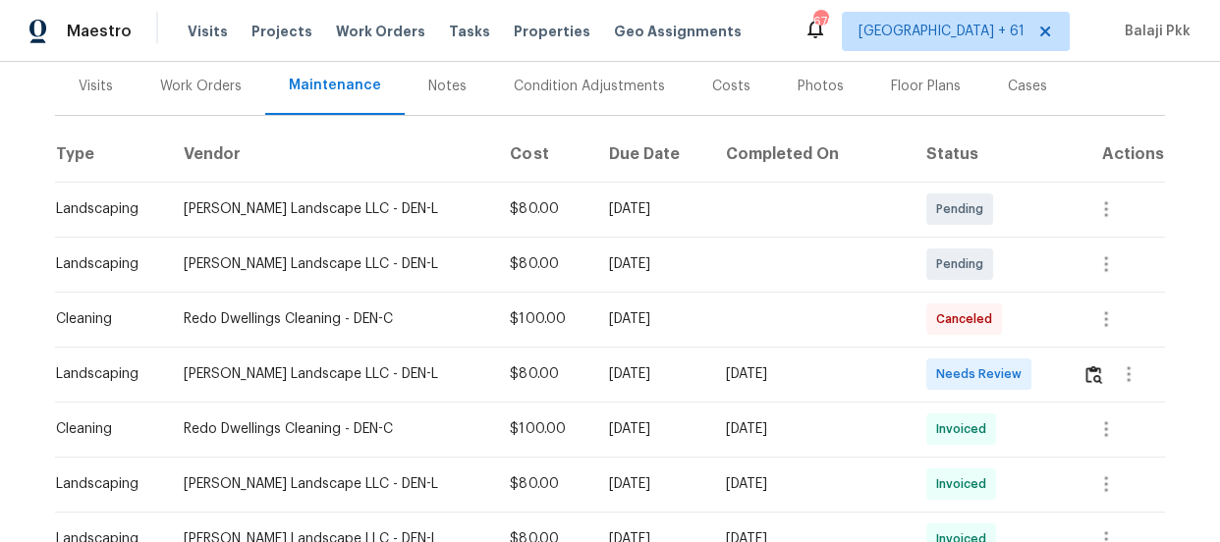
scroll to position [357, 0]
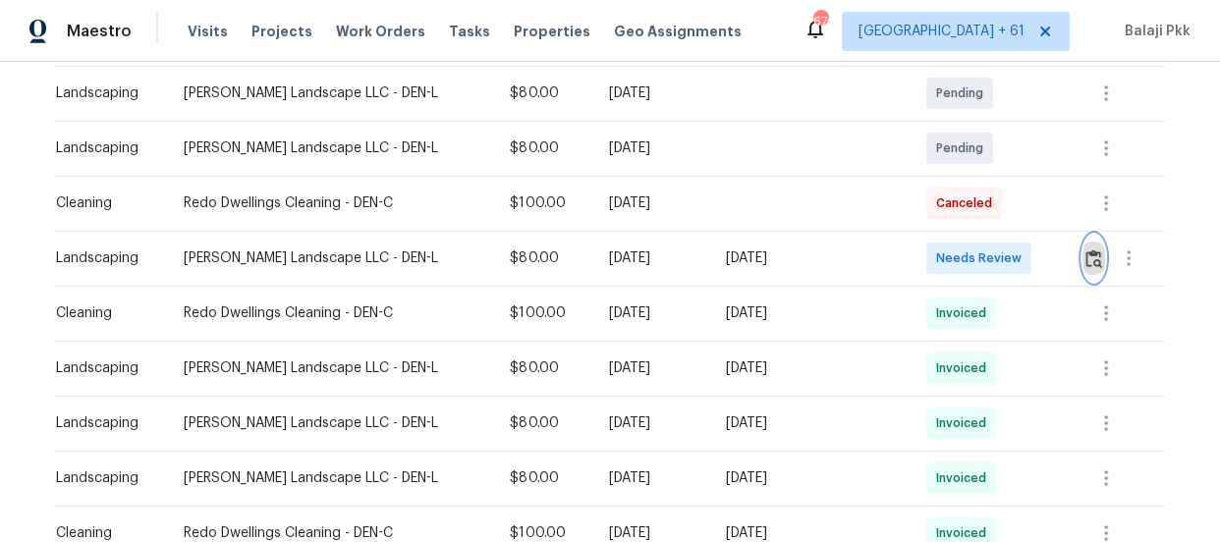
click at [1085, 259] on img "button" at bounding box center [1093, 258] width 17 height 19
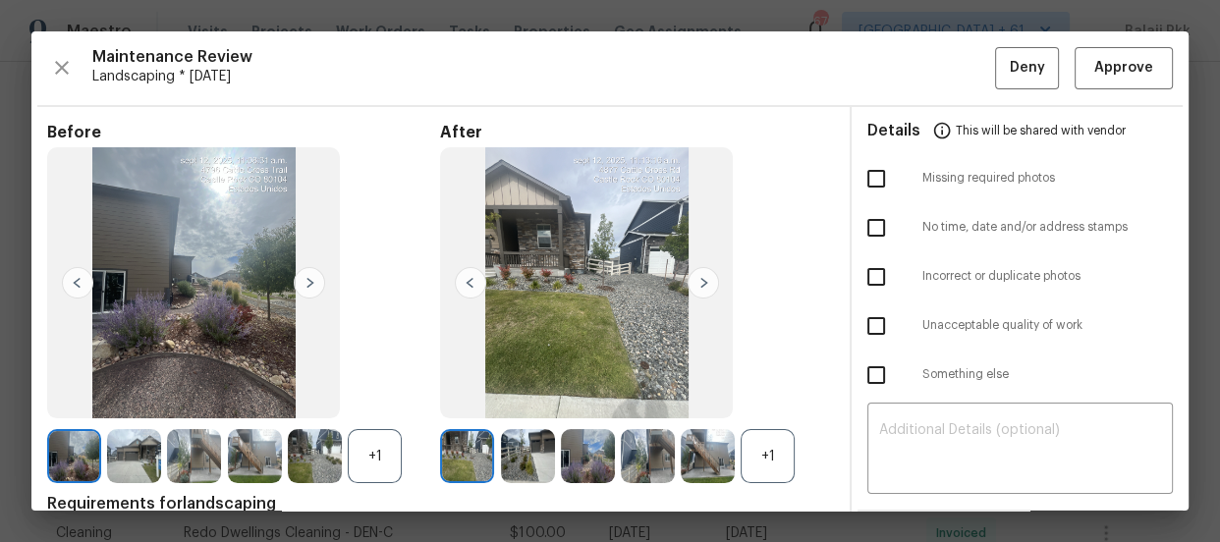
click at [779, 448] on div "+1" at bounding box center [768, 456] width 54 height 54
click at [373, 464] on div "+1" at bounding box center [375, 456] width 54 height 54
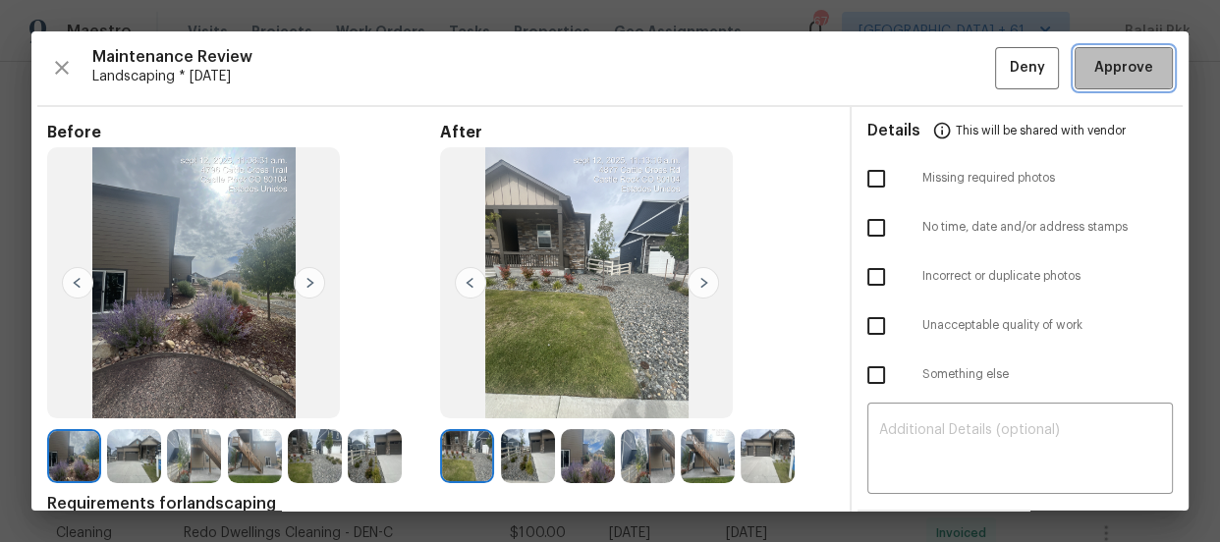
click at [1074, 71] on button "Approve" at bounding box center [1123, 68] width 98 height 42
